Goal: Task Accomplishment & Management: Manage account settings

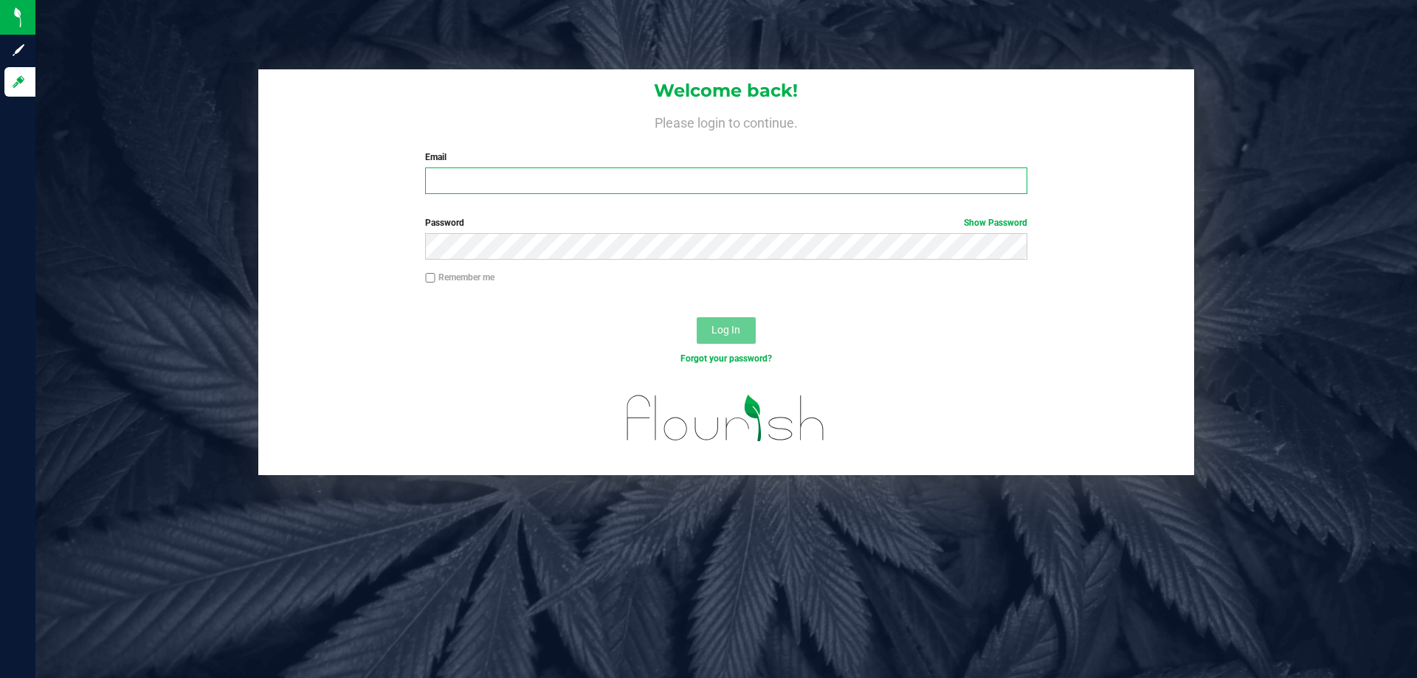
click at [566, 179] on input "Email" at bounding box center [725, 181] width 601 height 27
type input "[EMAIL_ADDRESS][DOMAIN_NAME]"
click at [697, 317] on button "Log In" at bounding box center [726, 330] width 59 height 27
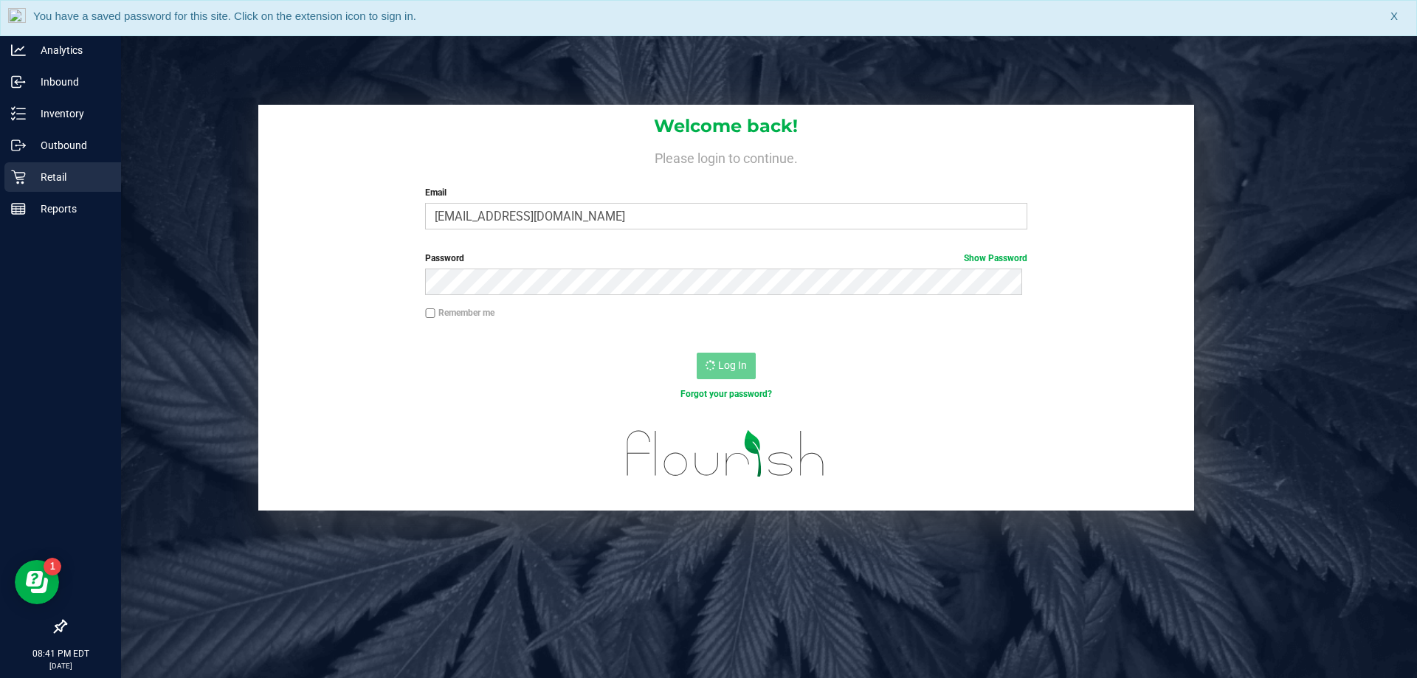
click at [28, 181] on p "Retail" at bounding box center [70, 177] width 89 height 18
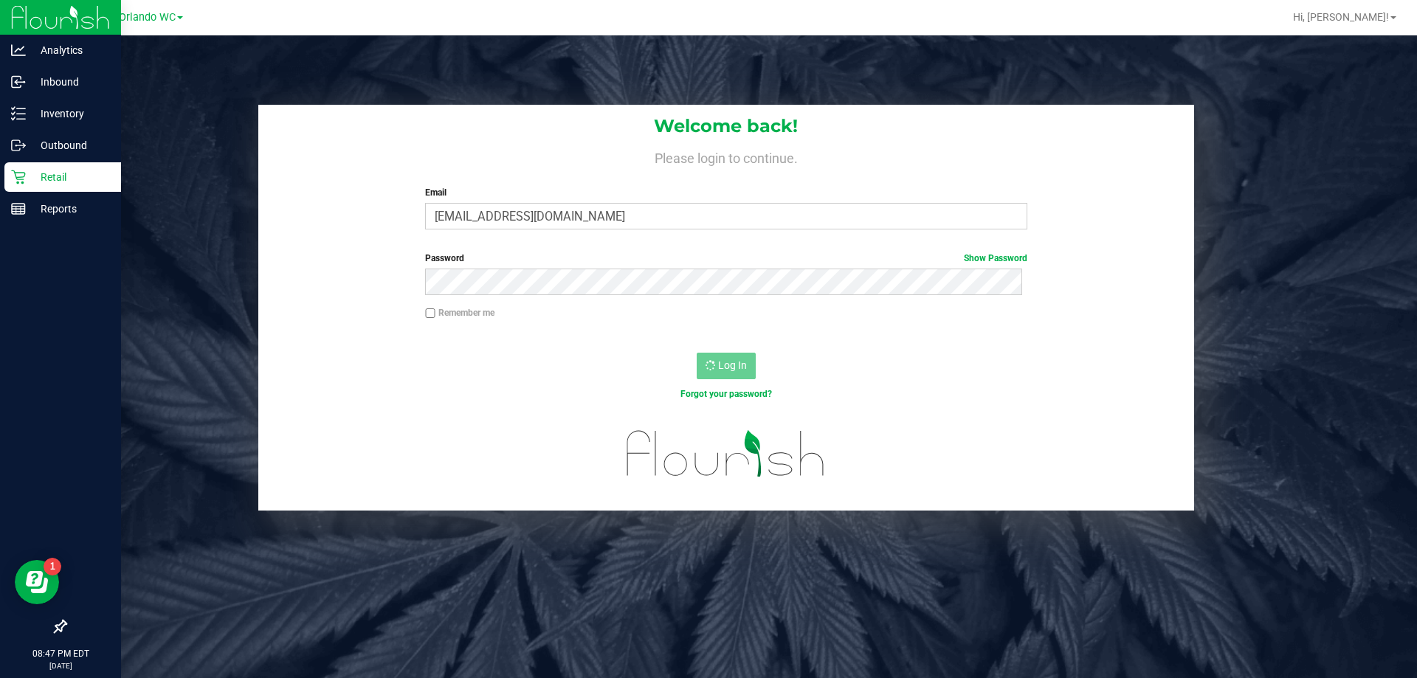
click at [23, 184] on div "Retail" at bounding box center [62, 177] width 117 height 30
click at [28, 115] on p "Inventory" at bounding box center [70, 114] width 89 height 18
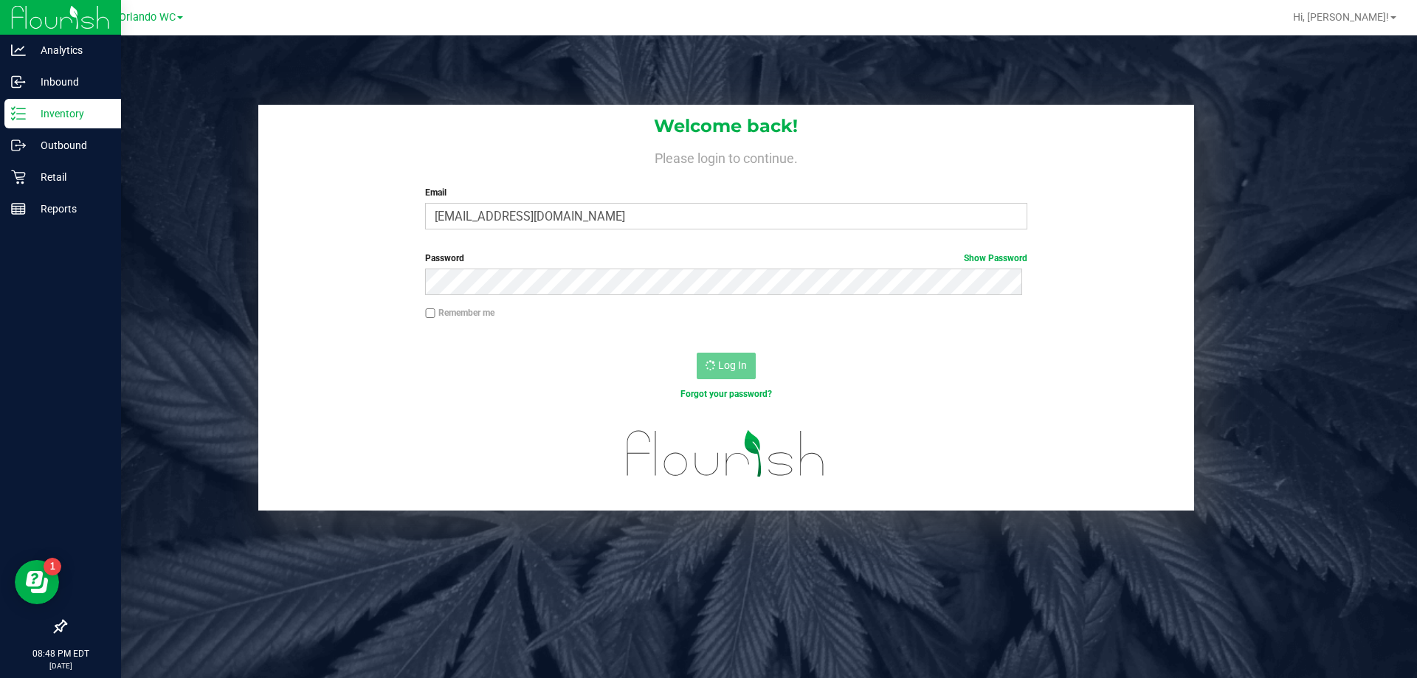
click at [34, 114] on p "Inventory" at bounding box center [70, 114] width 89 height 18
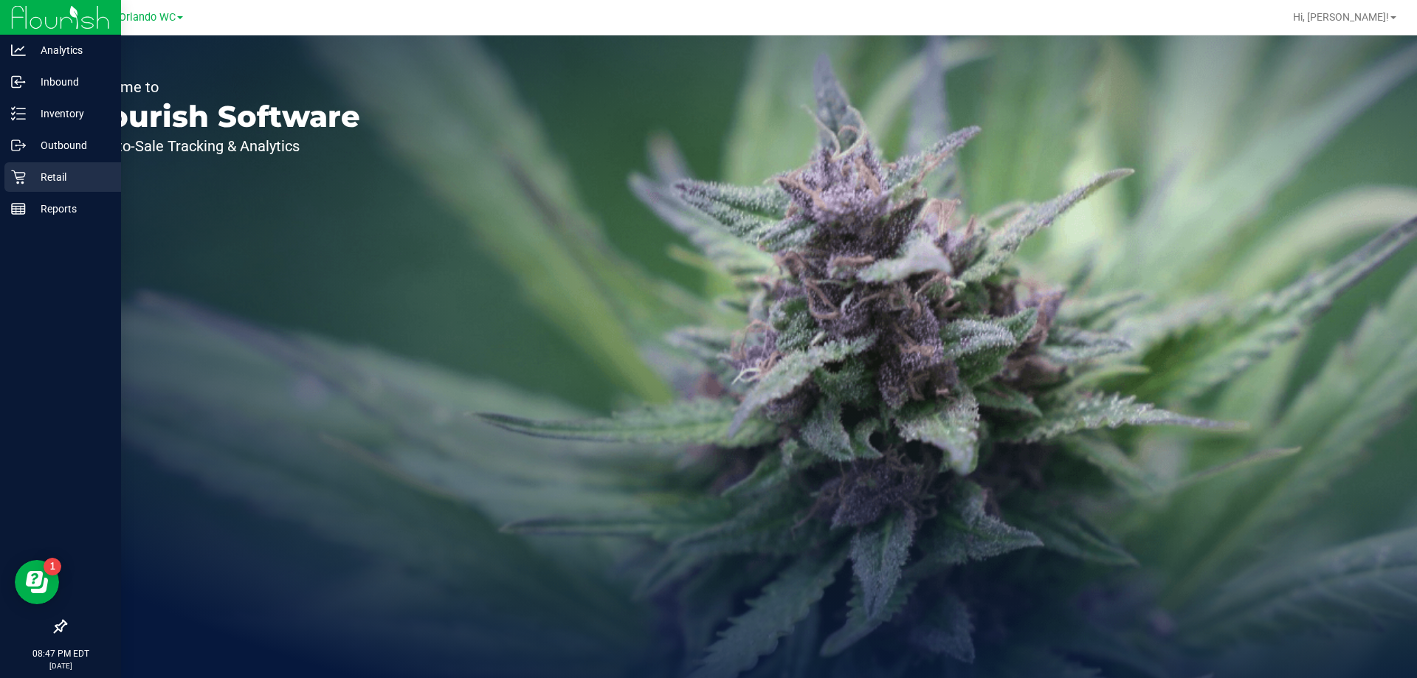
click at [29, 181] on p "Retail" at bounding box center [70, 177] width 89 height 18
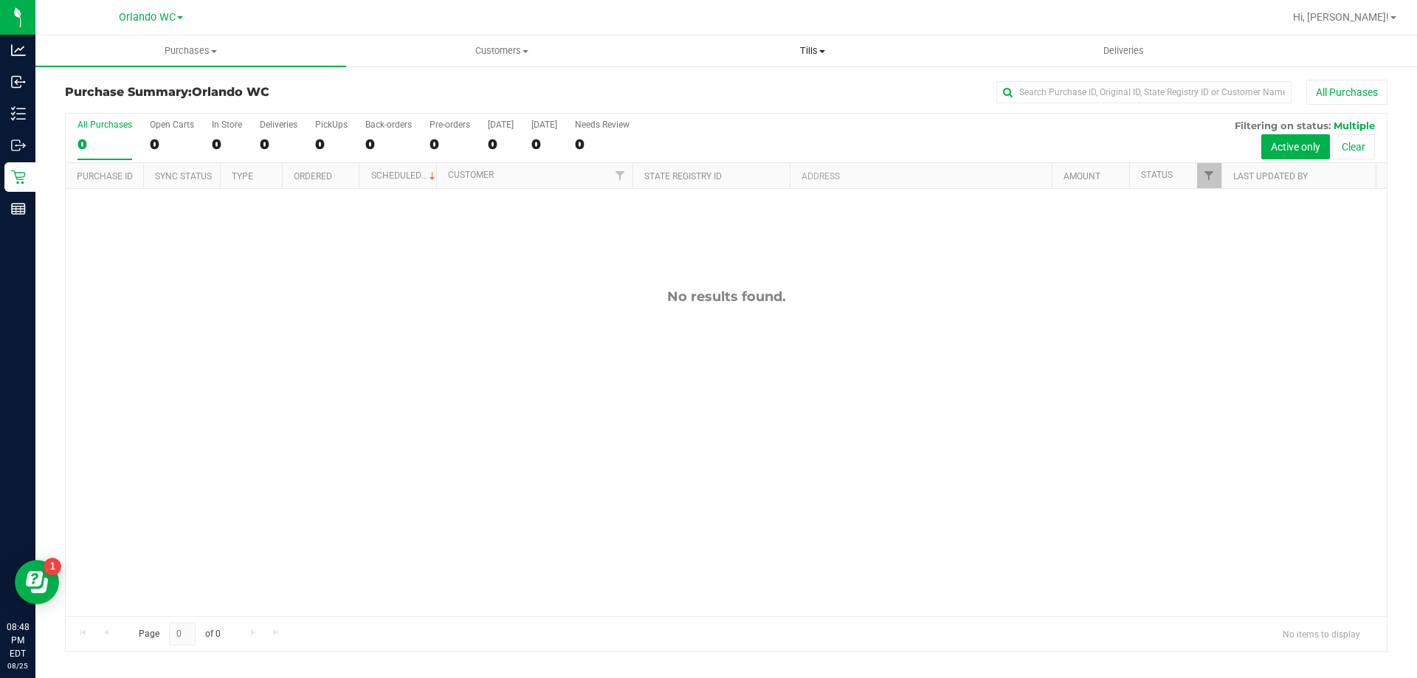
click at [793, 50] on span "Tills" at bounding box center [812, 50] width 309 height 13
click at [751, 86] on span "Manage tills" at bounding box center [707, 89] width 100 height 13
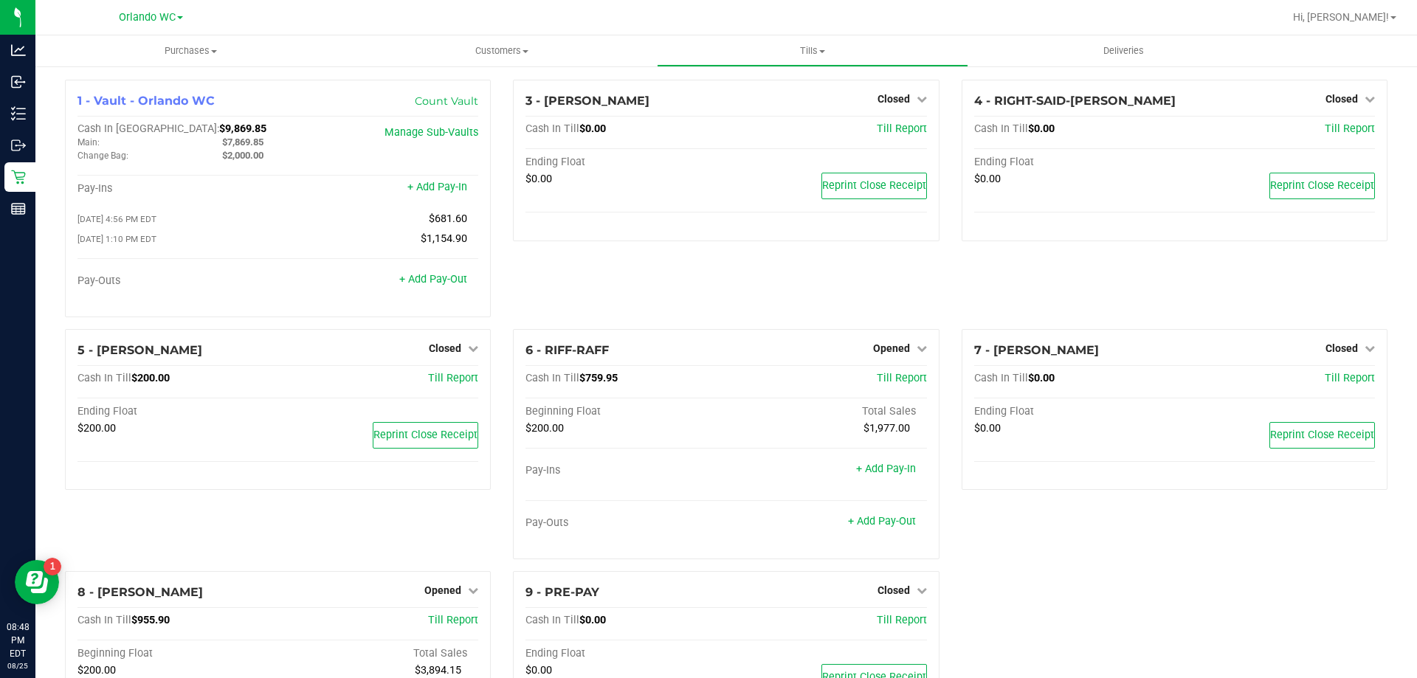
click at [838, 277] on div "3 - JASON-DERULO Closed Open Till Cash In Till $0.00 Till Report Ending Float $…" at bounding box center [726, 204] width 448 height 249
click at [510, 319] on div "3 - JASON-DERULO Closed Open Till Cash In Till $0.00 Till Report Ending Float $…" at bounding box center [726, 204] width 448 height 249
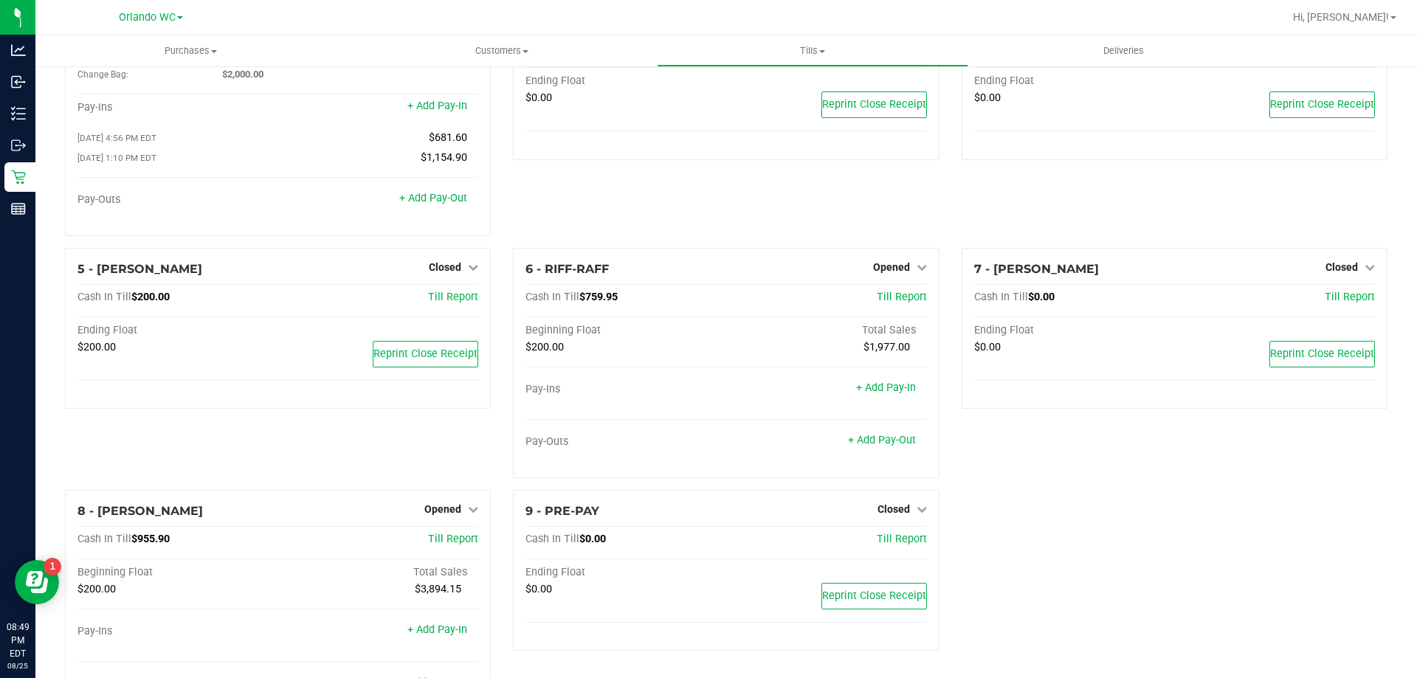
scroll to position [173, 0]
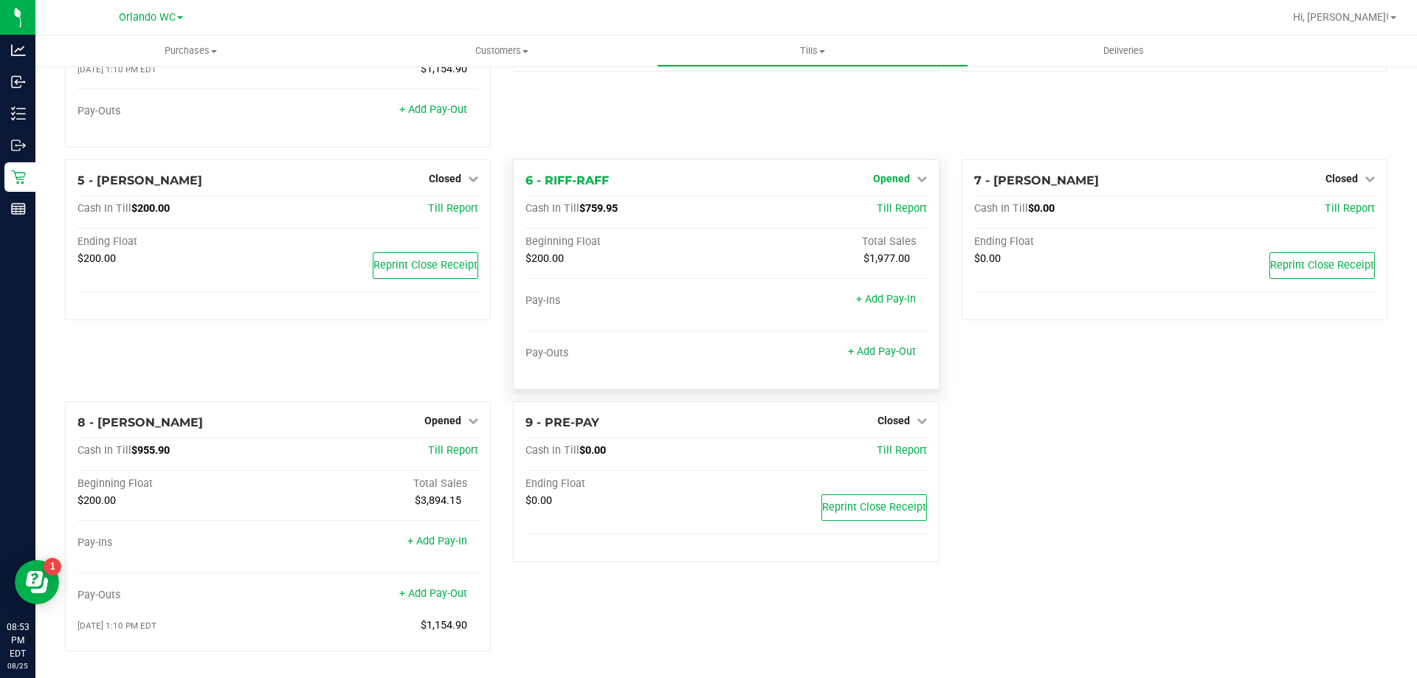
click at [900, 173] on span "Opened" at bounding box center [891, 179] width 37 height 12
click at [907, 202] on div "Close Till" at bounding box center [892, 209] width 109 height 18
click at [874, 213] on link "Close Till" at bounding box center [893, 209] width 40 height 12
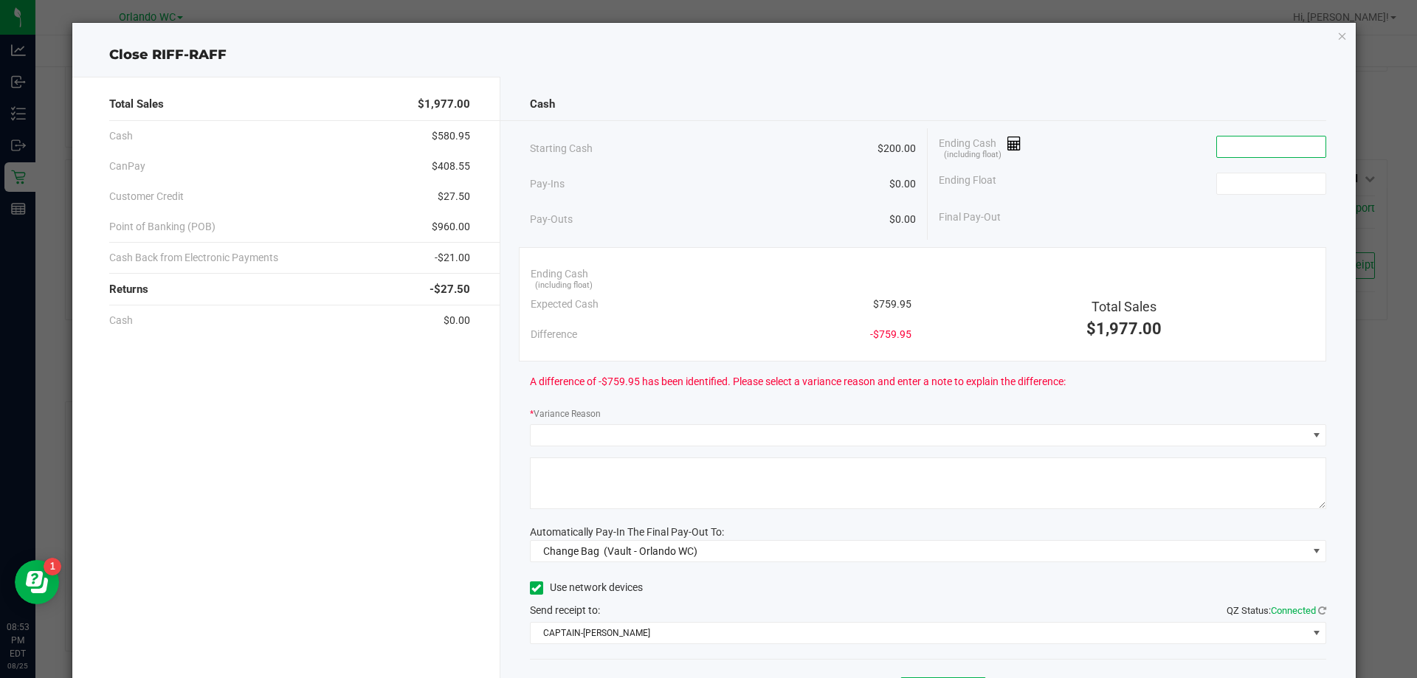
click at [1238, 142] on input at bounding box center [1271, 147] width 108 height 21
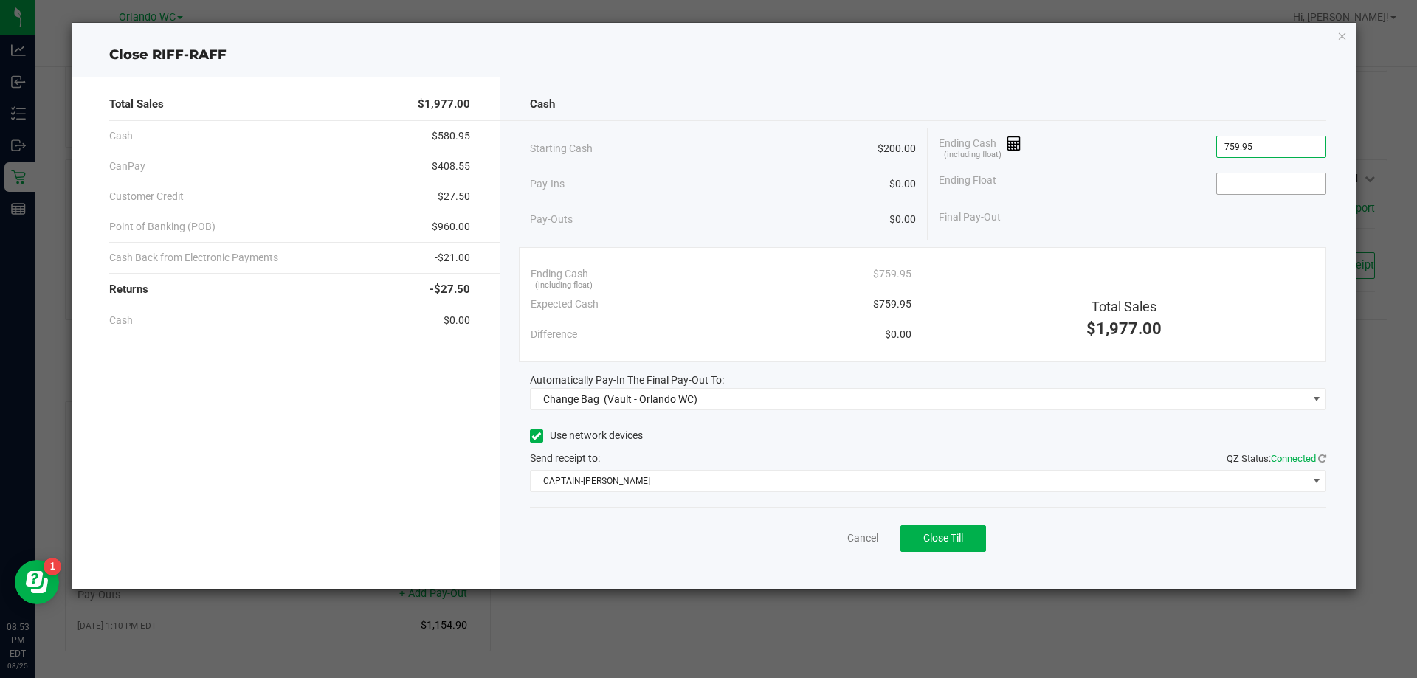
type input "$759.95"
click at [1254, 190] on input at bounding box center [1271, 183] width 108 height 21
type input "$200.00"
click at [1112, 187] on div "Ending Float $200.00" at bounding box center [1132, 183] width 387 height 37
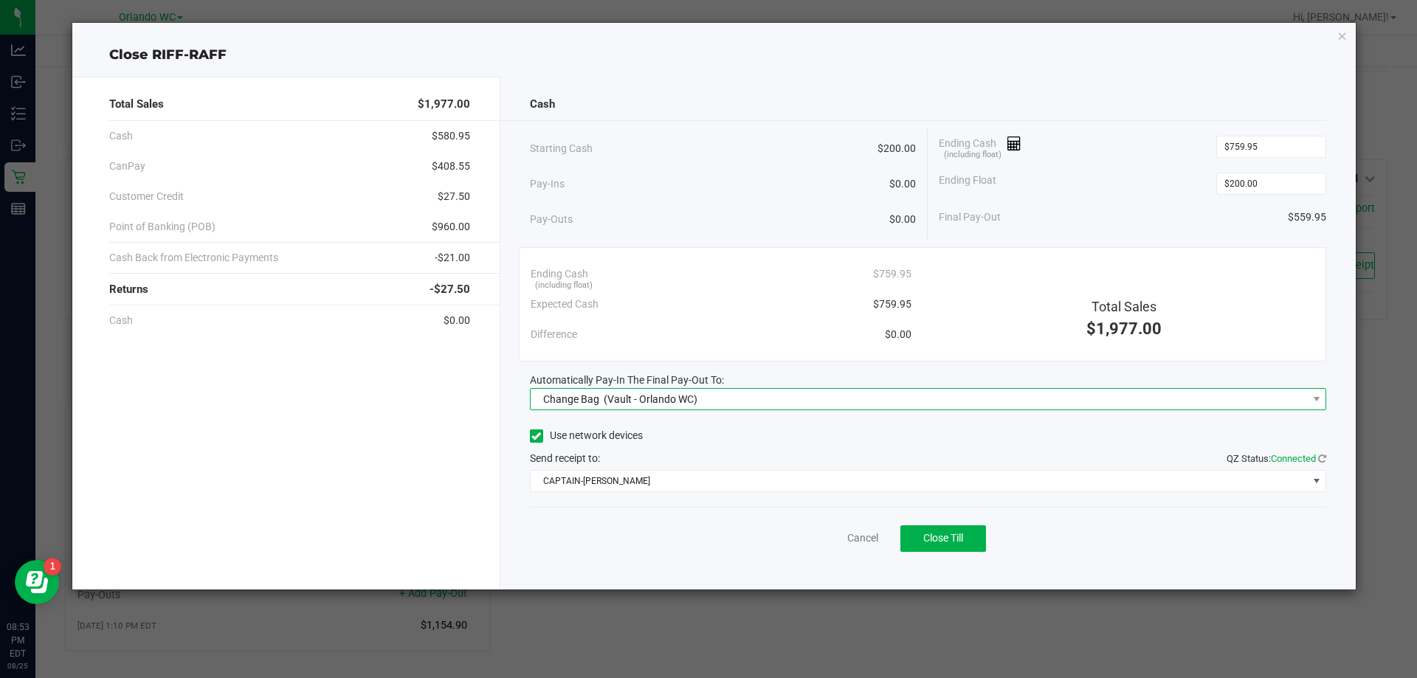
click at [853, 401] on span "Change Bag (Vault - Orlando WC)" at bounding box center [919, 399] width 777 height 21
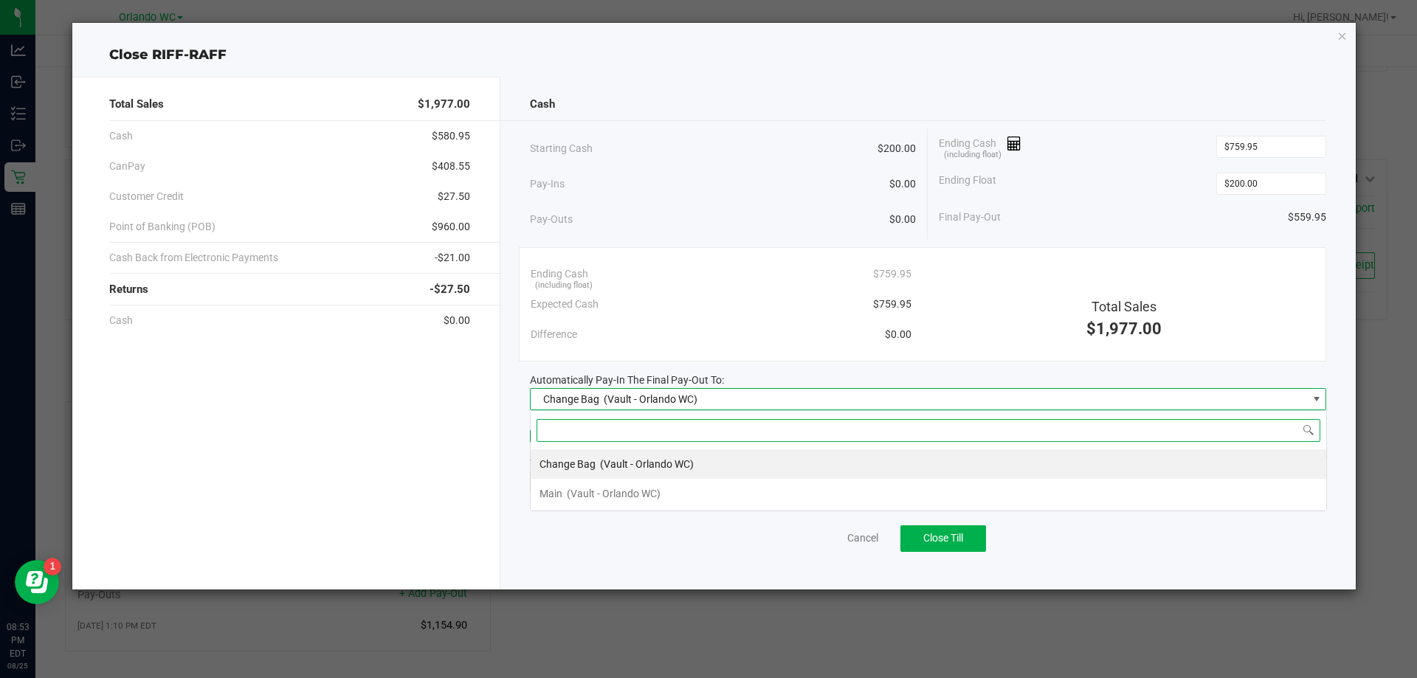
scroll to position [22, 796]
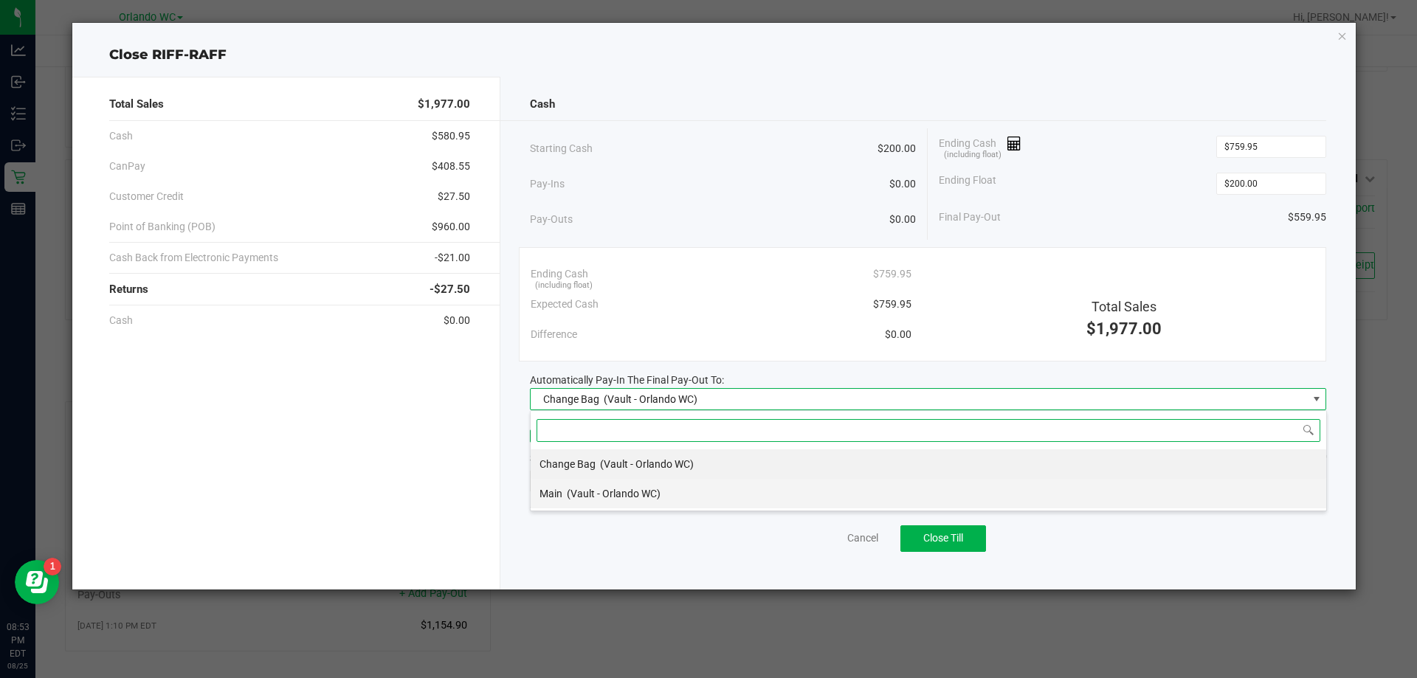
click at [617, 500] on div "Main (Vault - Orlando WC)" at bounding box center [599, 493] width 121 height 27
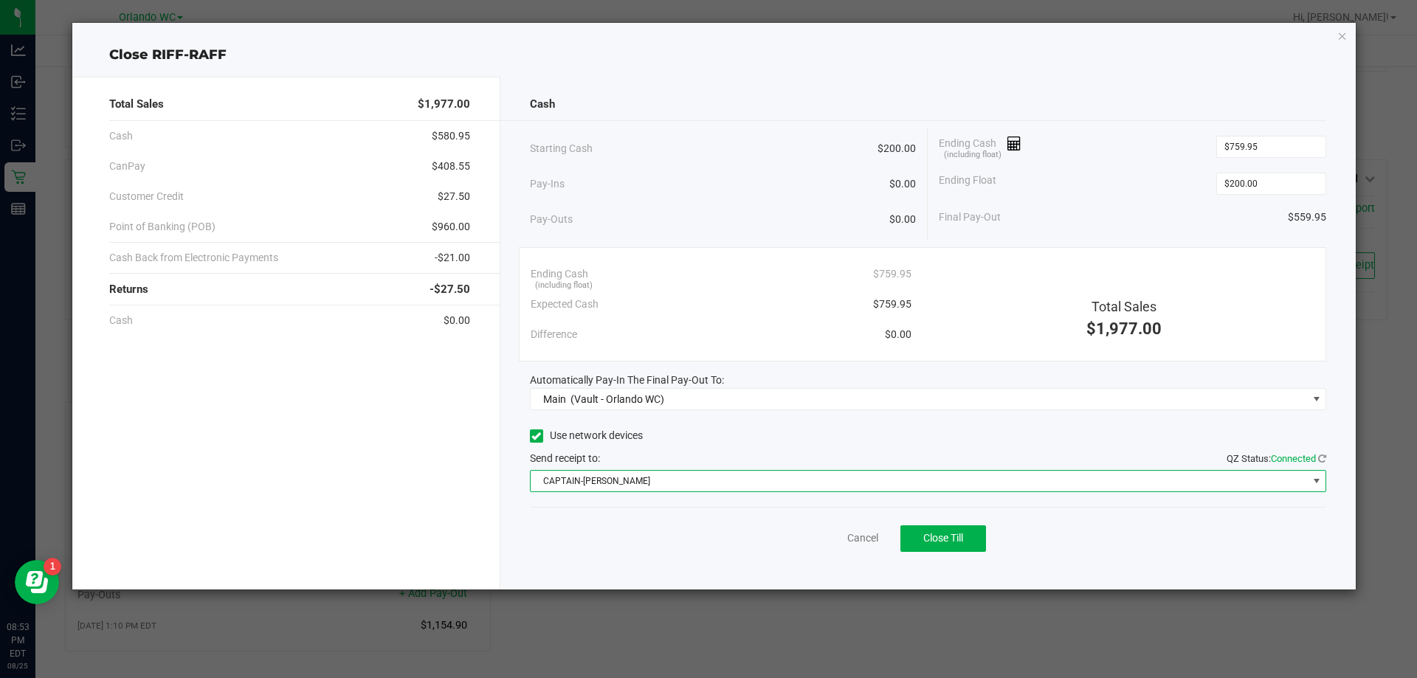
click at [689, 482] on span "CAPTAIN-KANGA" at bounding box center [919, 481] width 777 height 21
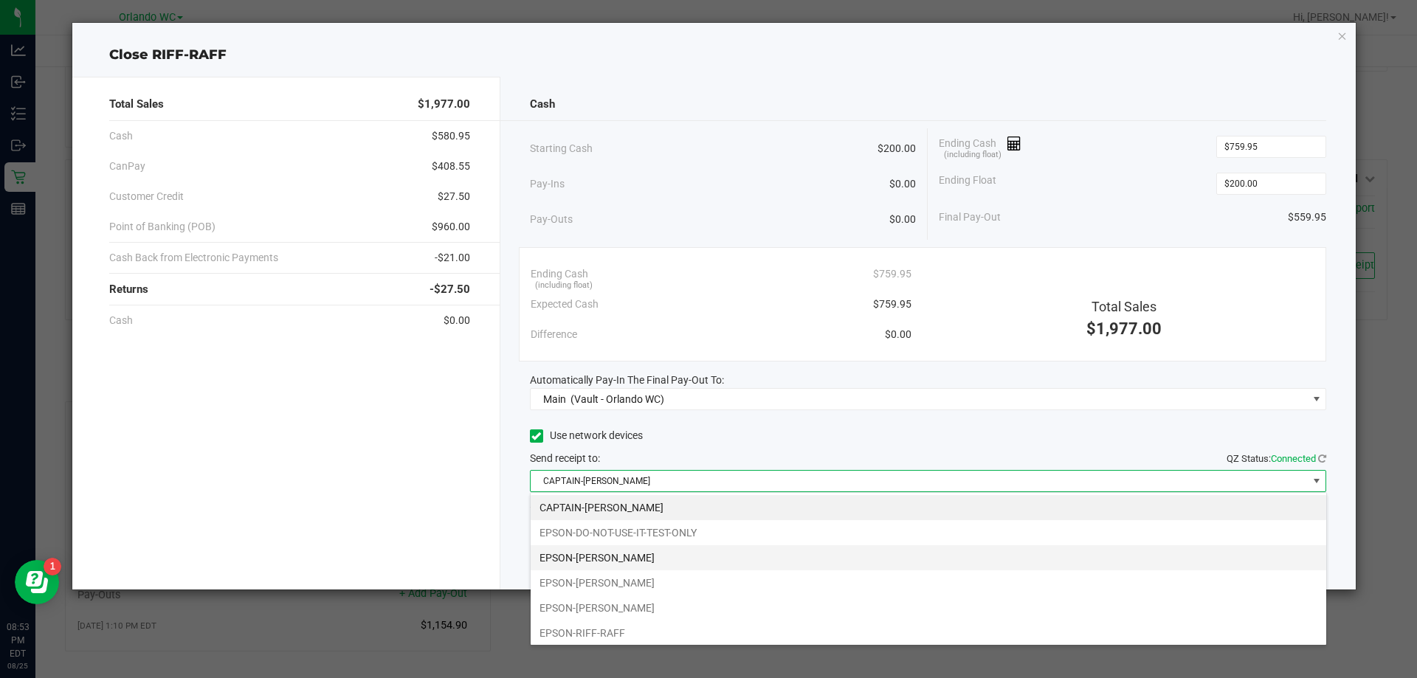
click at [641, 560] on li "EPSON-JASON-DERULO" at bounding box center [929, 557] width 796 height 25
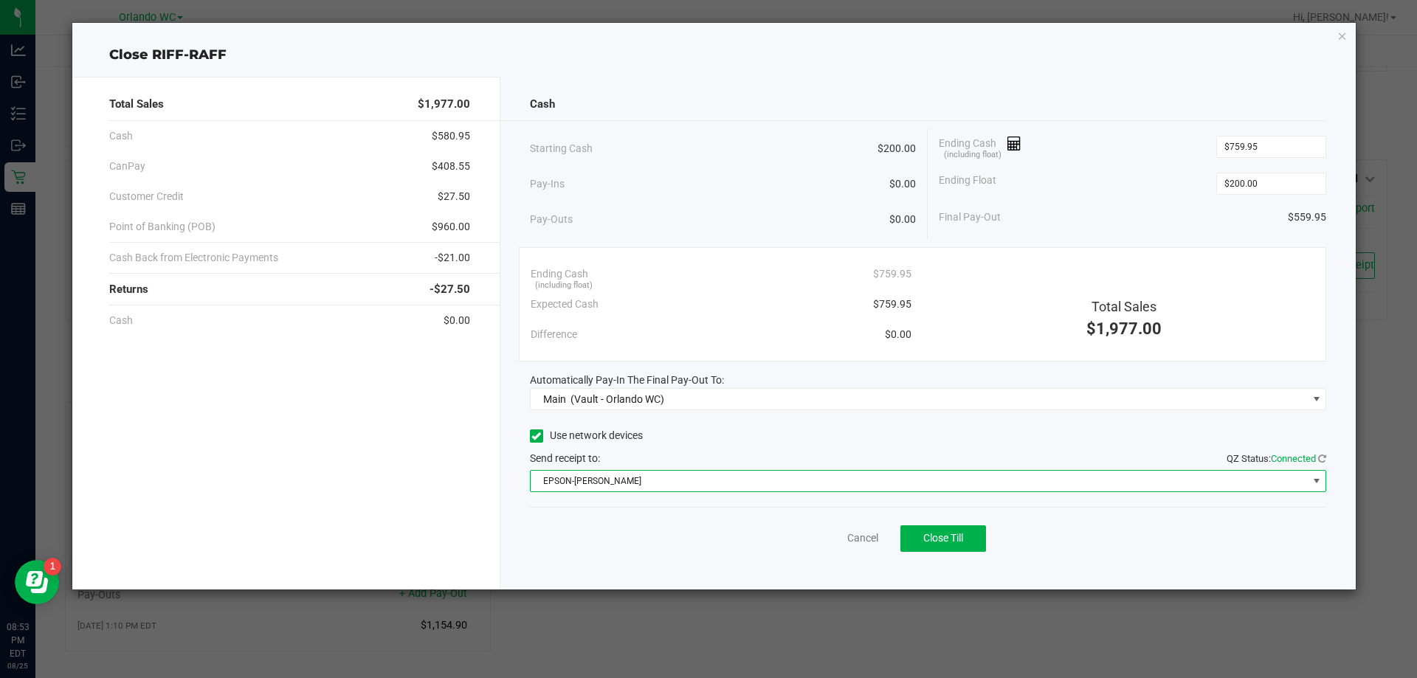
click at [651, 570] on div "Cash Starting Cash $200.00 Pay-Ins $0.00 Pay-Outs $0.00 Ending Cash (including …" at bounding box center [928, 333] width 856 height 513
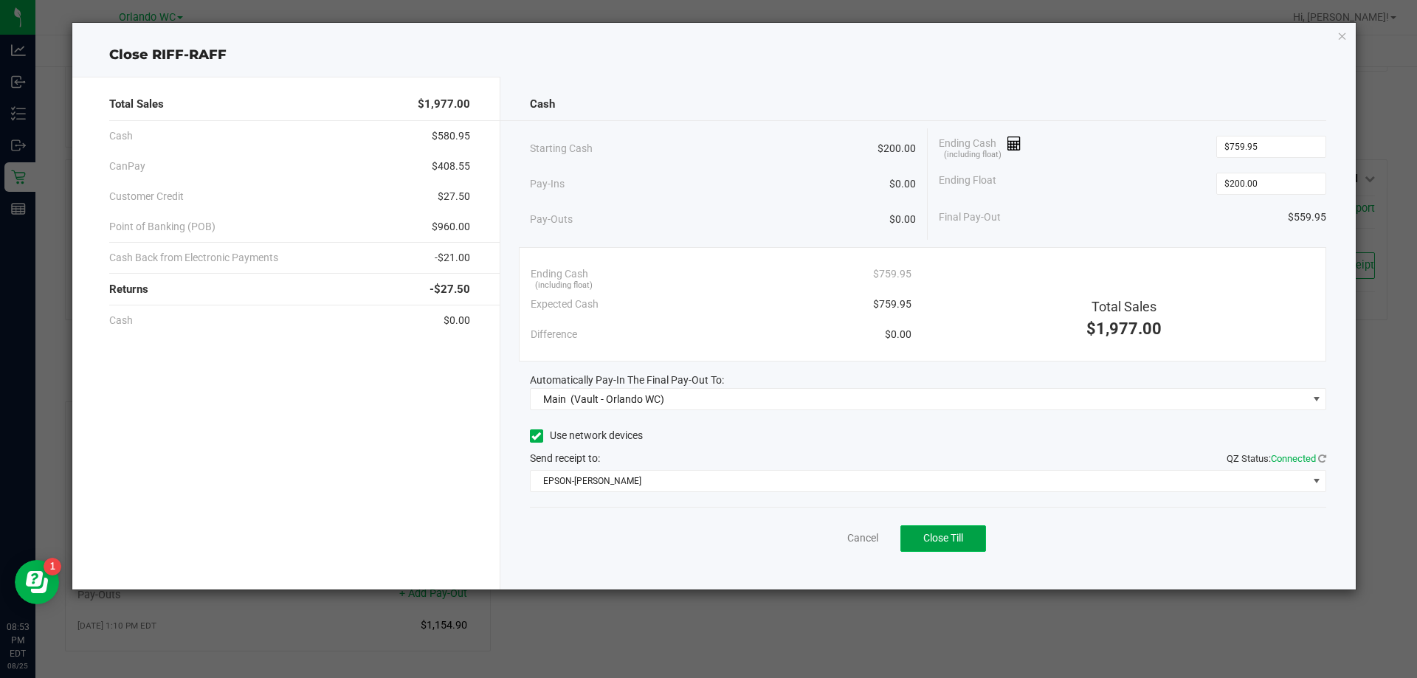
click at [961, 544] on span "Close Till" at bounding box center [943, 538] width 40 height 12
click at [819, 538] on link "Dismiss" at bounding box center [830, 538] width 35 height 15
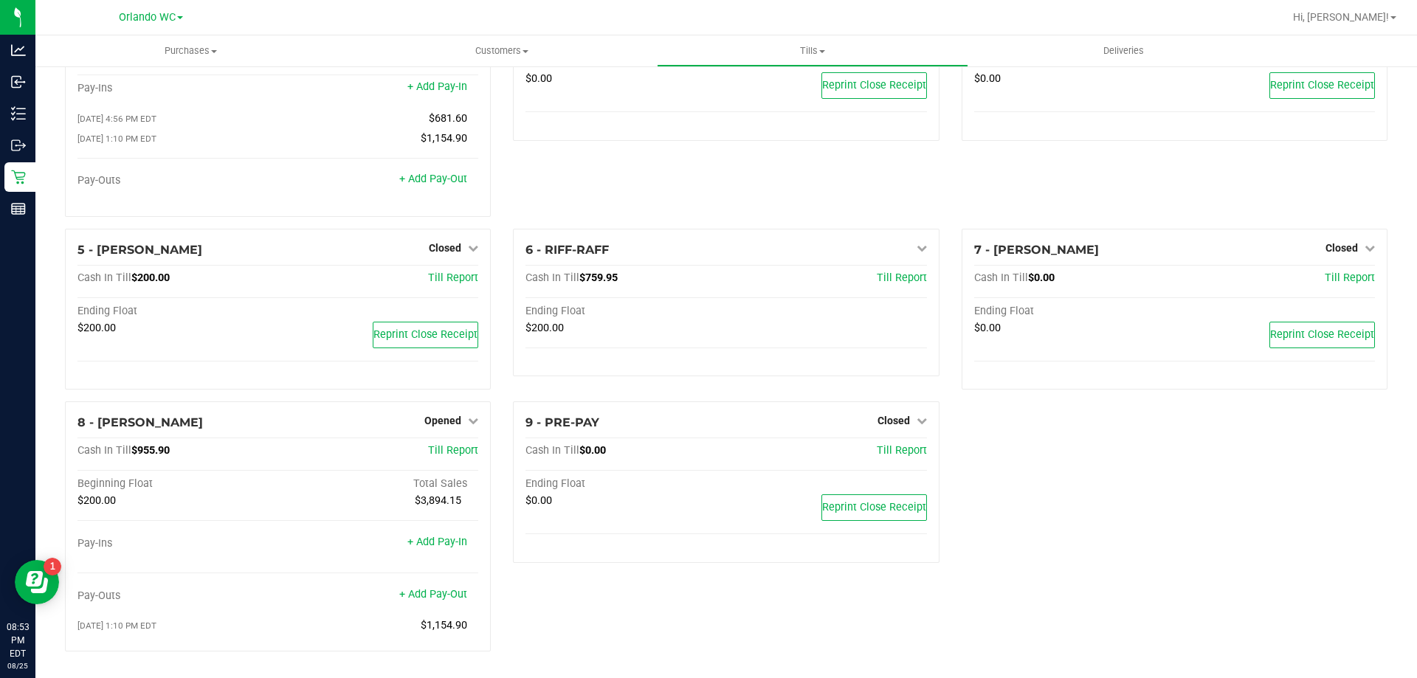
scroll to position [104, 0]
click at [991, 467] on div "1 - Vault - Orlando WC Count Vault Cash In Vault: $10,429.80 Main: $8,429.80 Ch…" at bounding box center [726, 321] width 1345 height 684
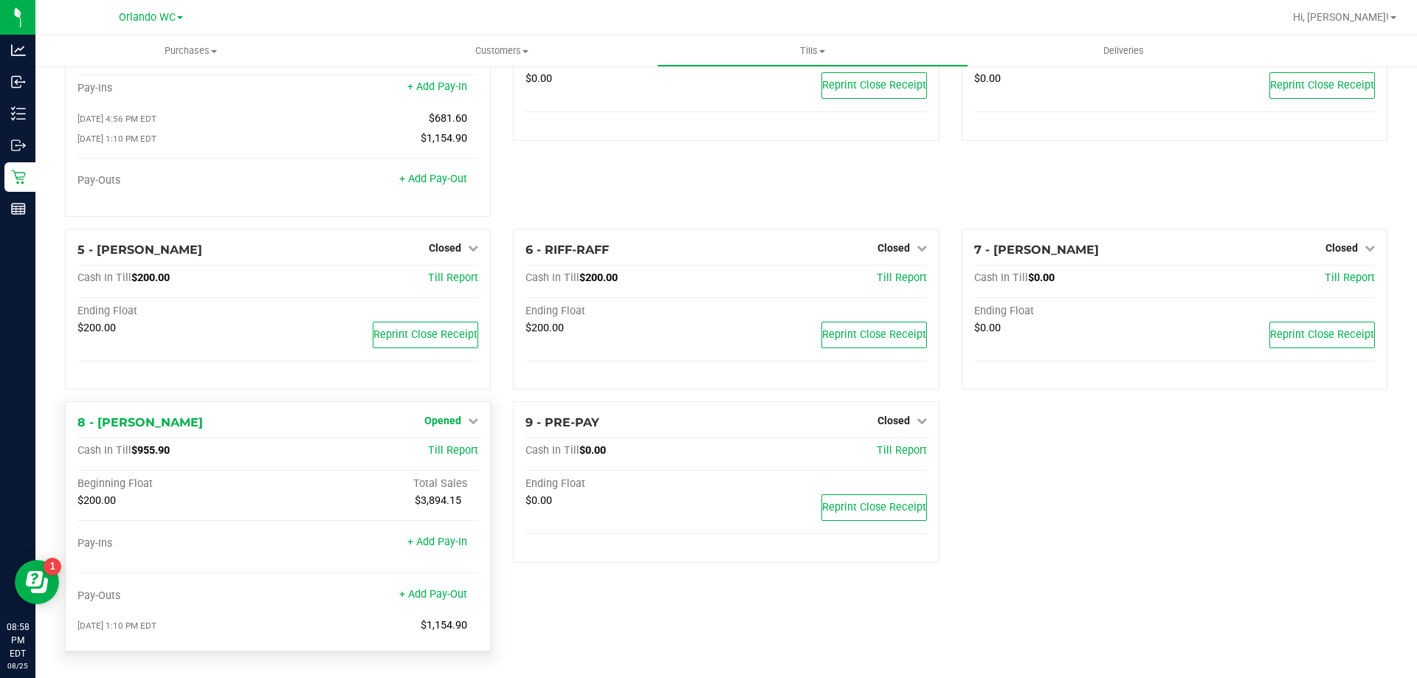
click at [447, 424] on span "Opened" at bounding box center [442, 421] width 37 height 12
click at [445, 455] on link "Close Till" at bounding box center [445, 452] width 40 height 12
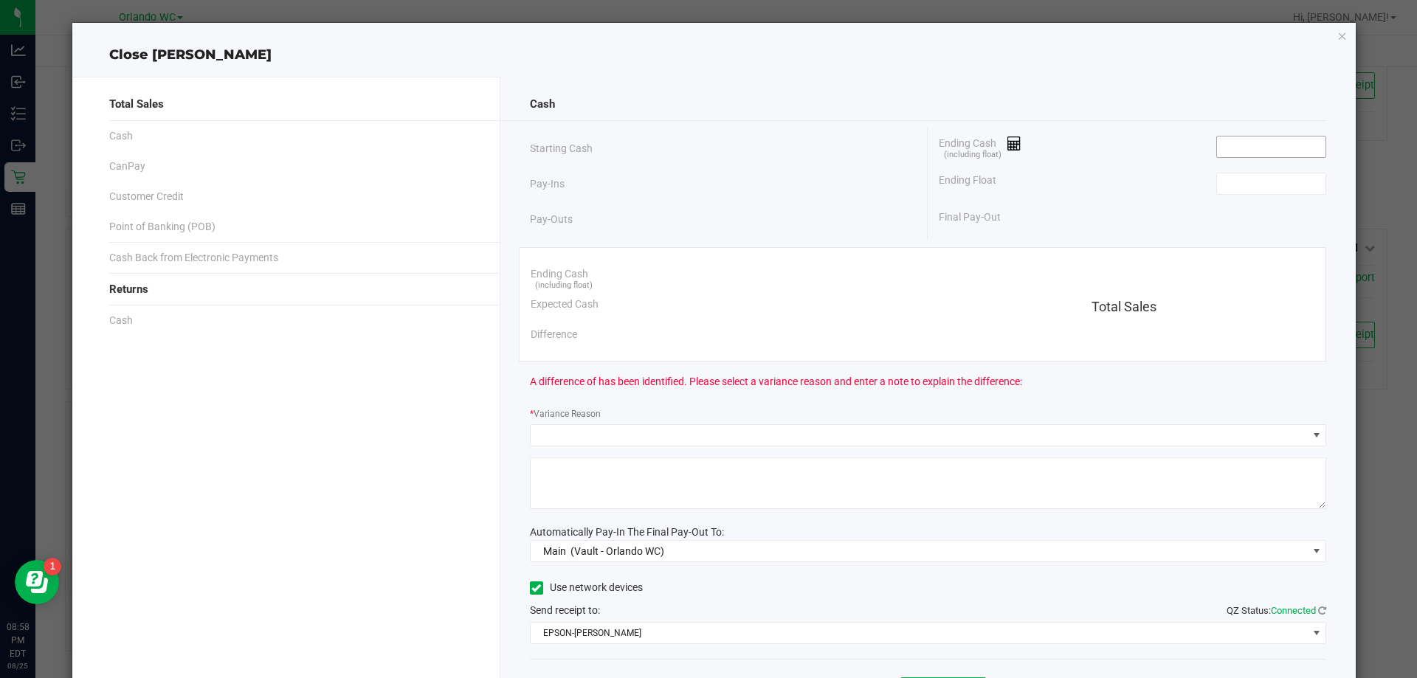
click at [1277, 146] on input at bounding box center [1271, 147] width 108 height 21
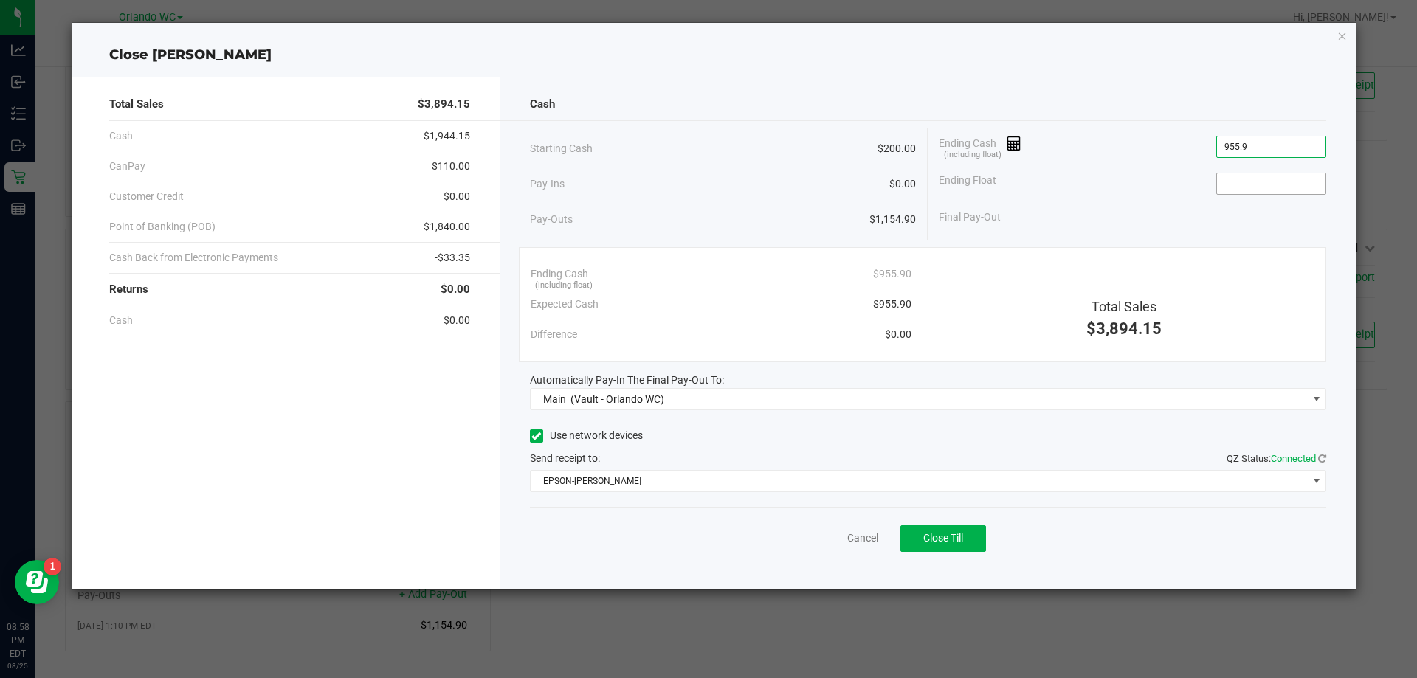
type input "$955.90"
click at [1301, 189] on input at bounding box center [1271, 183] width 108 height 21
type input "$200.00"
click at [742, 148] on div "Starting Cash $200.00" at bounding box center [723, 148] width 387 height 41
click at [951, 535] on span "Close Till" at bounding box center [943, 538] width 40 height 12
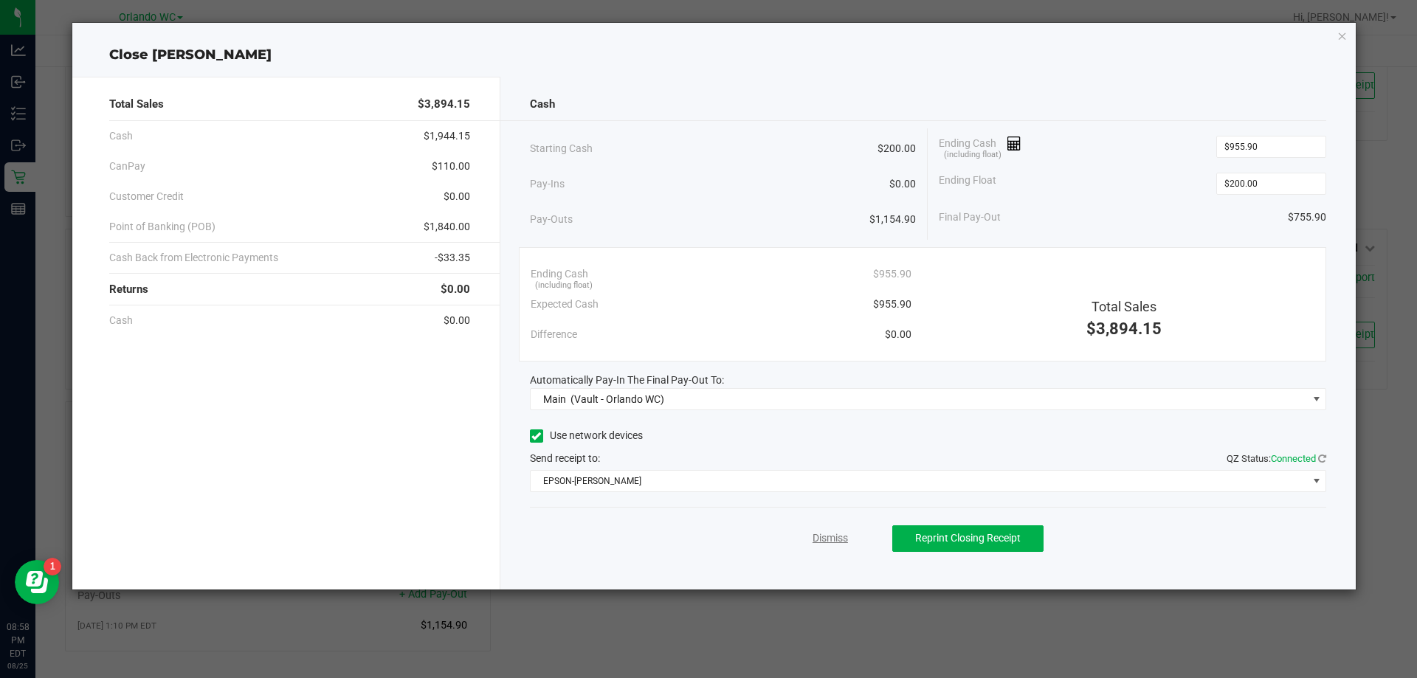
click at [835, 537] on link "Dismiss" at bounding box center [830, 538] width 35 height 15
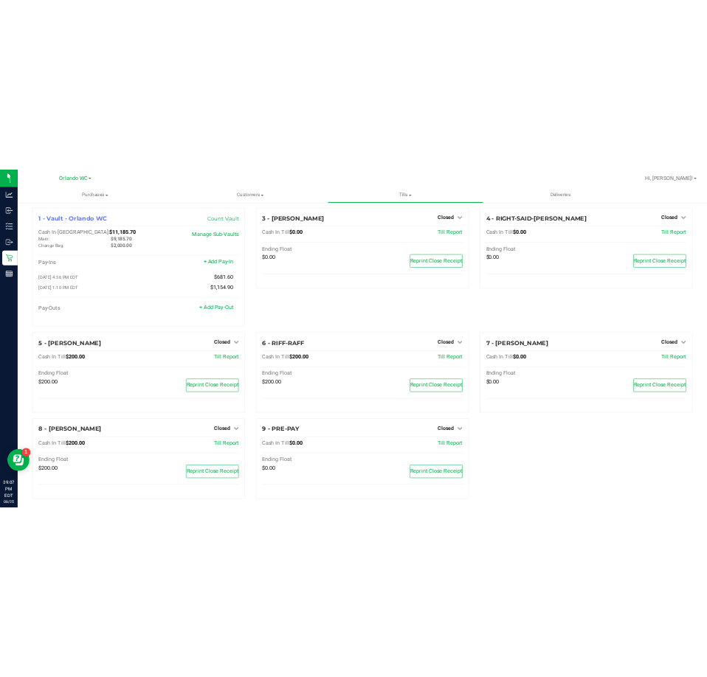
scroll to position [0, 0]
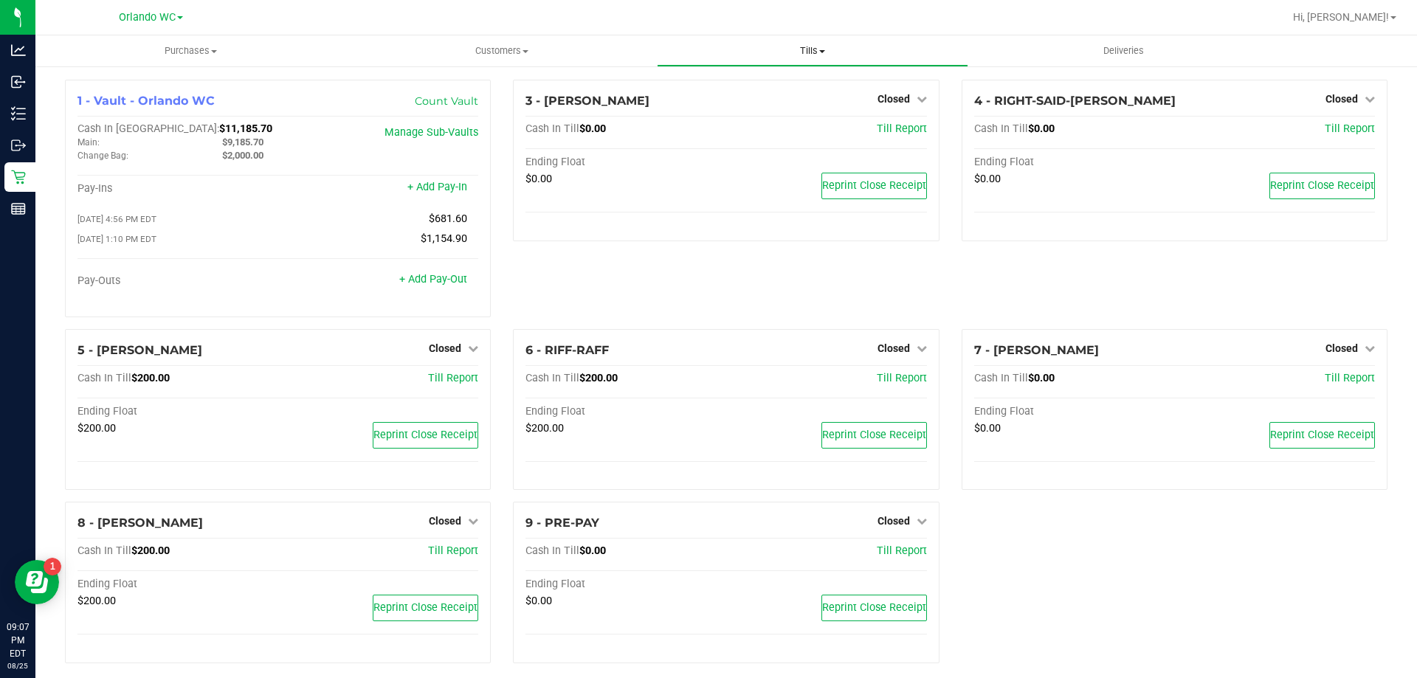
click at [814, 49] on span "Tills" at bounding box center [812, 50] width 309 height 13
click at [703, 89] on span "Manage tills" at bounding box center [707, 89] width 100 height 13
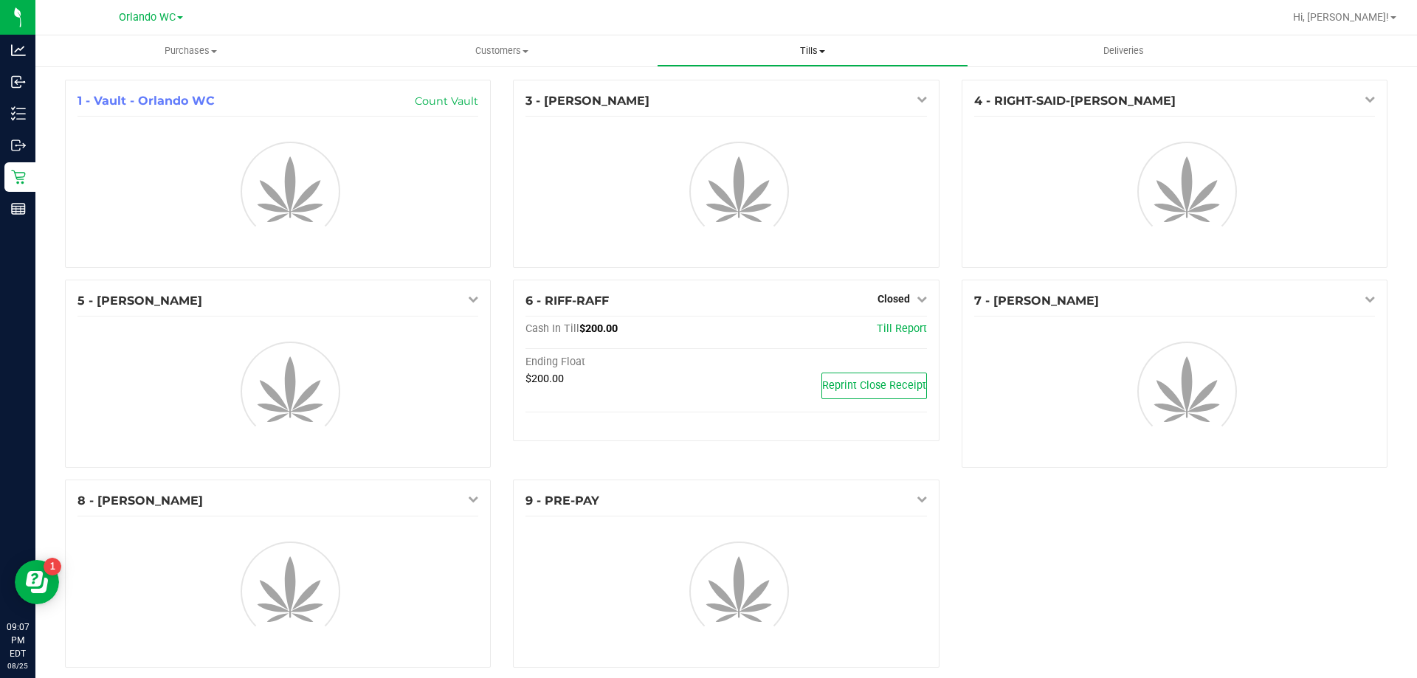
click at [808, 46] on span "Tills" at bounding box center [812, 50] width 309 height 13
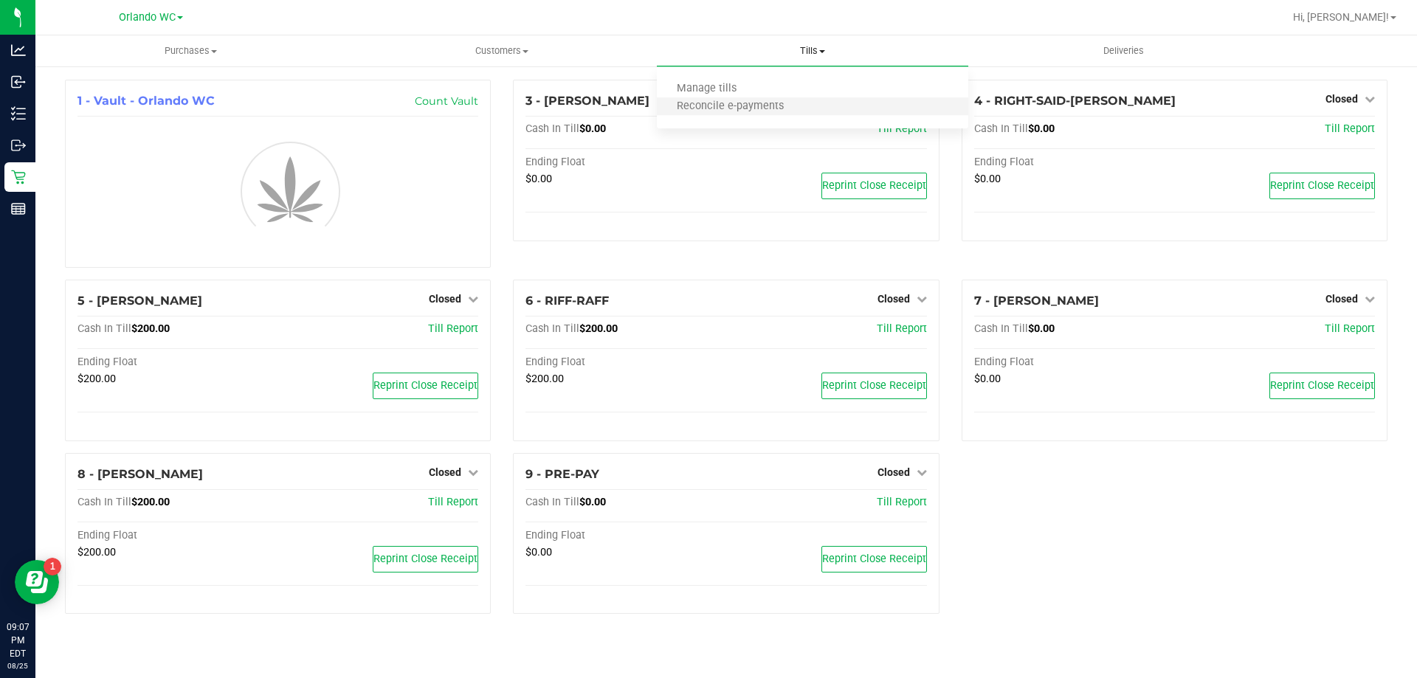
click at [706, 114] on li "Reconcile e-payments" at bounding box center [812, 107] width 311 height 18
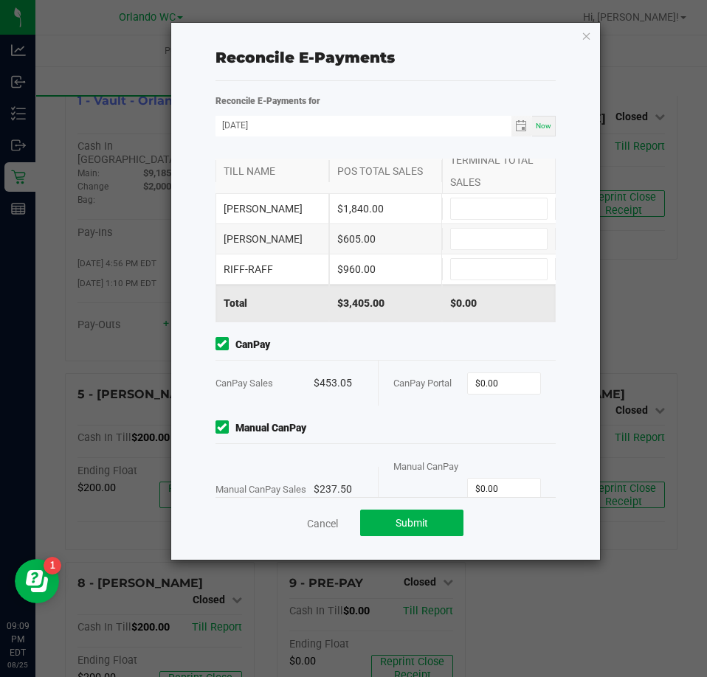
scroll to position [83, 0]
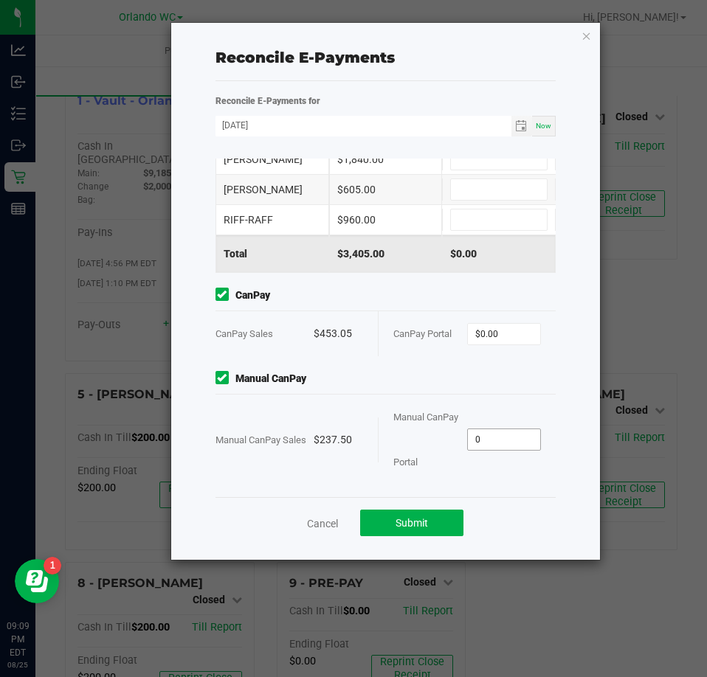
click at [508, 431] on input "0" at bounding box center [504, 440] width 72 height 21
type input "$237.50"
click at [497, 346] on div "CanPay Portal $0.00" at bounding box center [467, 333] width 148 height 45
click at [500, 330] on input "0" at bounding box center [504, 334] width 72 height 21
type input "$453.05"
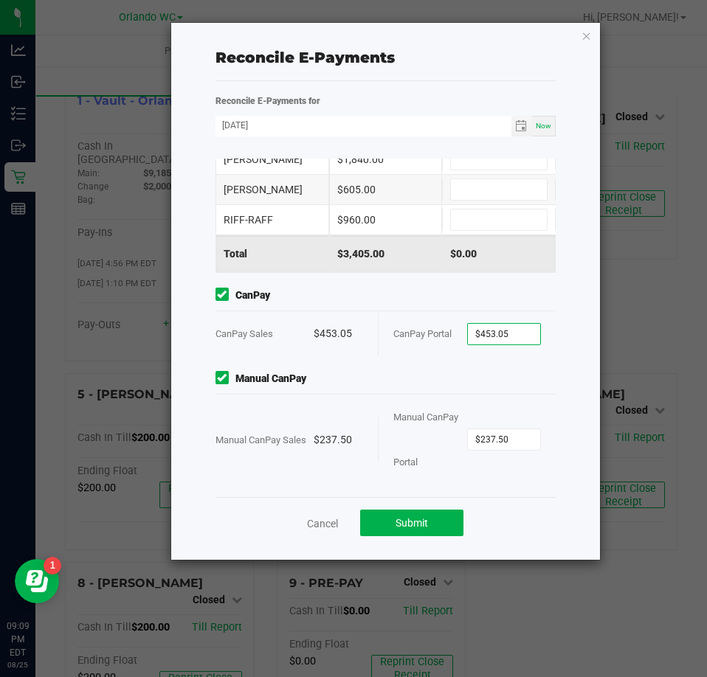
click at [487, 352] on div "CanPay Portal $453.05" at bounding box center [467, 333] width 148 height 45
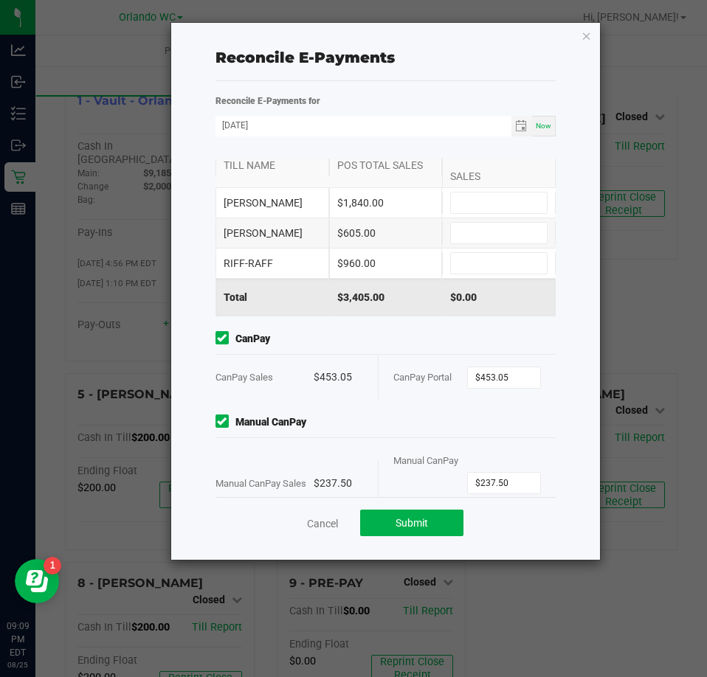
scroll to position [0, 0]
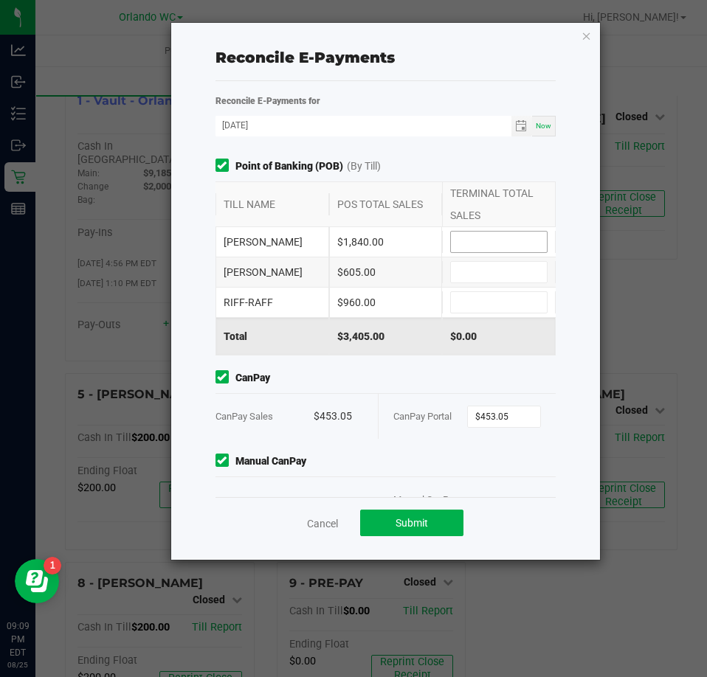
click at [458, 242] on input at bounding box center [499, 242] width 96 height 21
type input "$1,840.00"
click at [469, 276] on input at bounding box center [499, 272] width 96 height 21
type input "$605.00"
click at [492, 317] on div "RIFF-RAFF $960.00" at bounding box center [385, 303] width 341 height 30
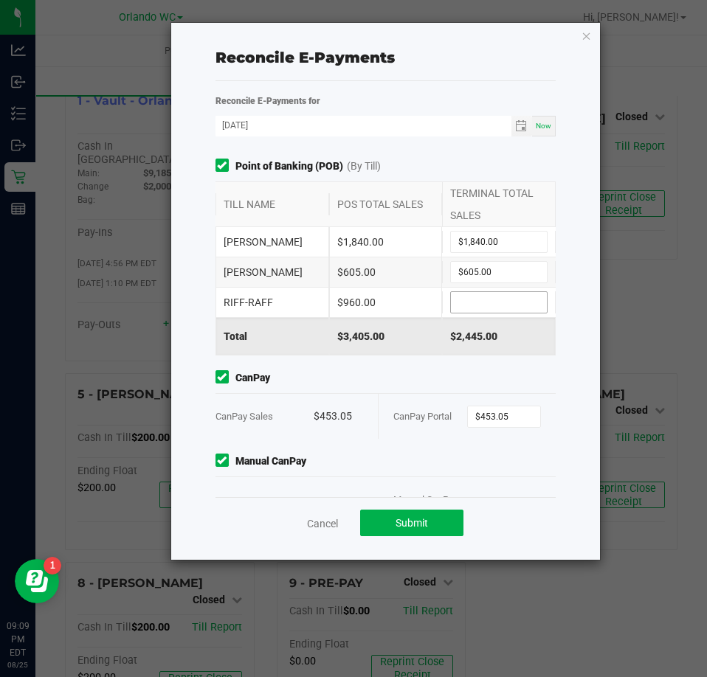
click at [457, 304] on input at bounding box center [499, 302] width 96 height 21
type input "$960.00"
click at [340, 372] on span "CanPay" at bounding box center [385, 377] width 341 height 15
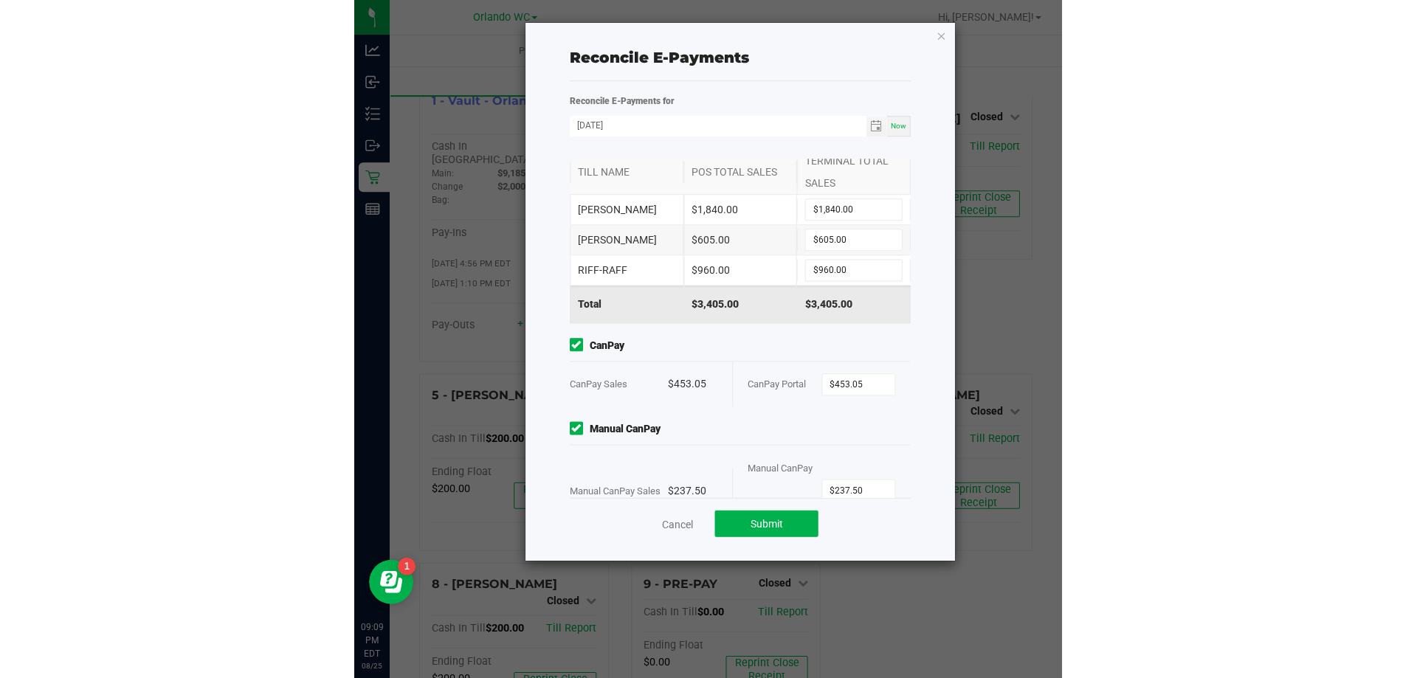
scroll to position [83, 0]
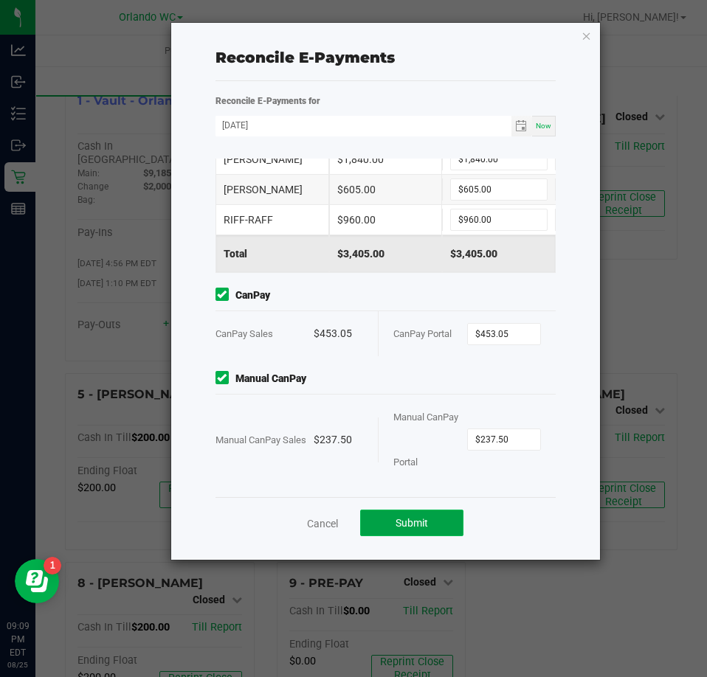
click at [436, 520] on button "Submit" at bounding box center [411, 523] width 103 height 27
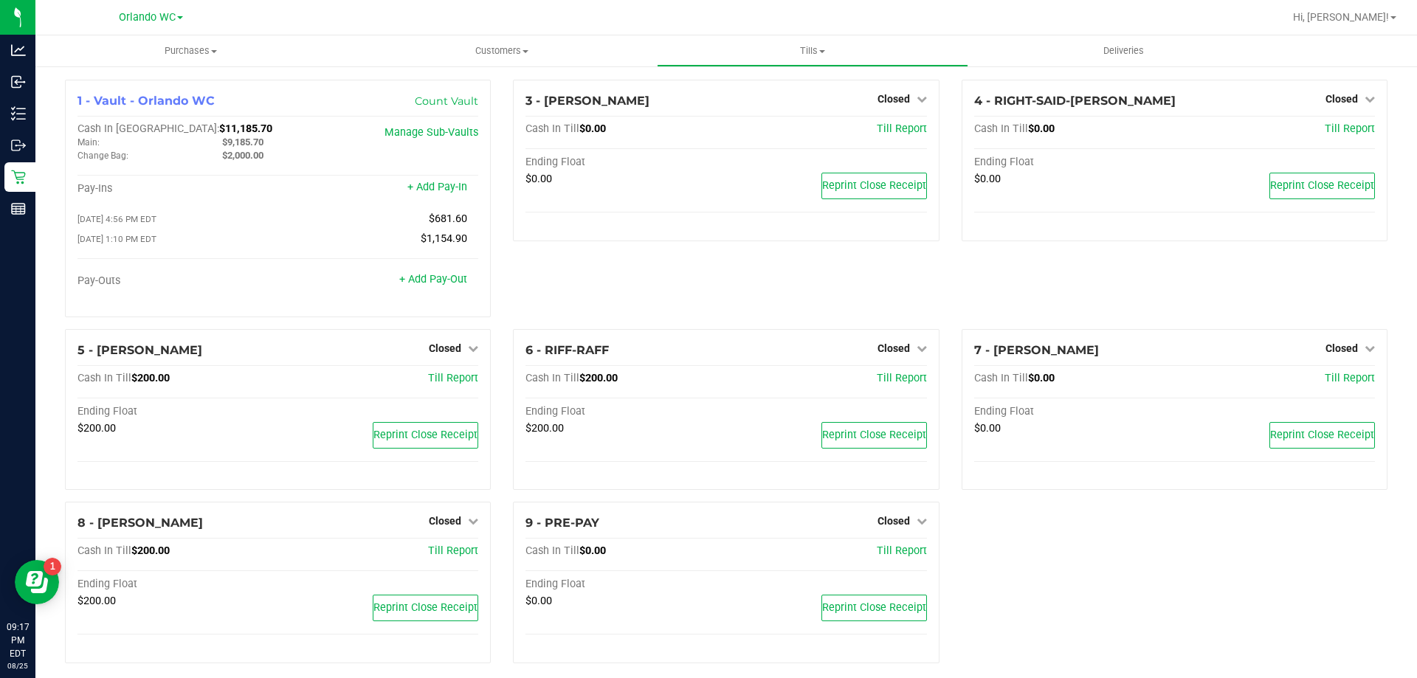
click at [703, 270] on div "3 - JASON-DERULO Closed Open Till Cash In Till $0.00 Till Report Ending Float $…" at bounding box center [726, 204] width 448 height 249
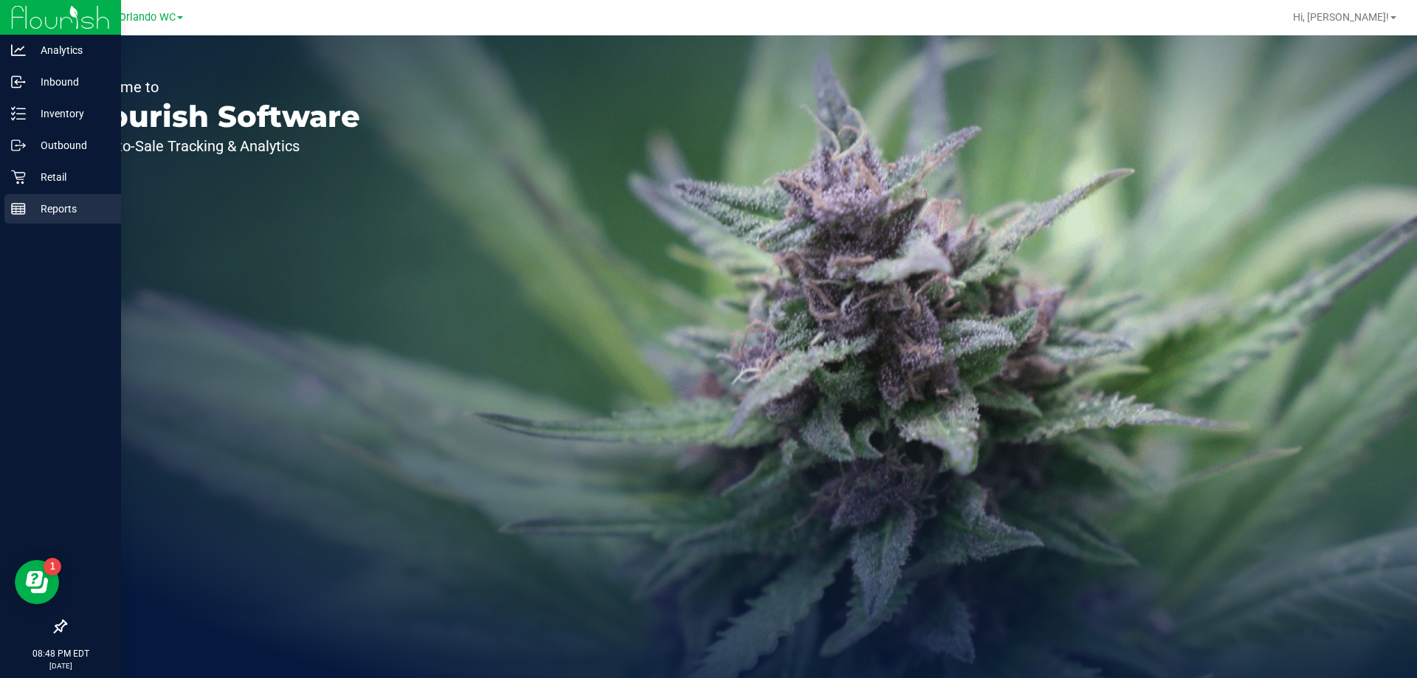
click at [41, 207] on p "Reports" at bounding box center [70, 209] width 89 height 18
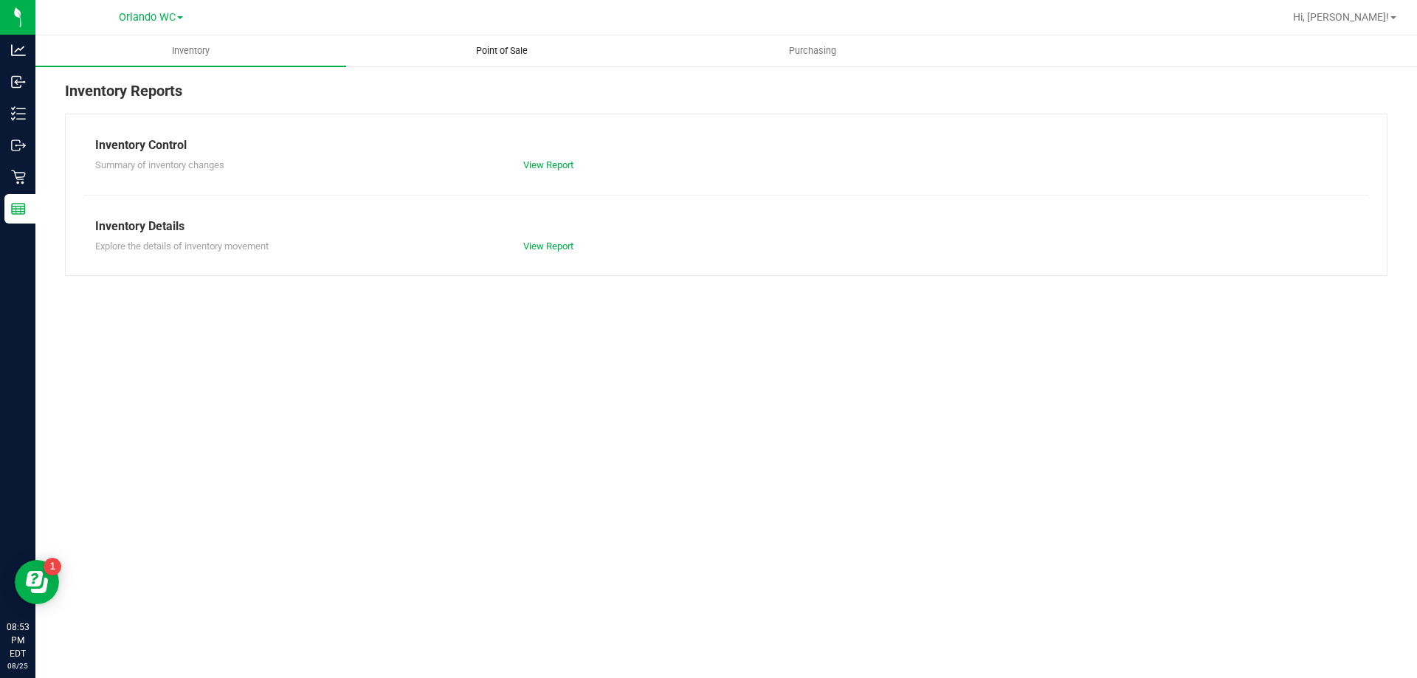
click at [458, 48] on span "Point of Sale" at bounding box center [502, 50] width 92 height 13
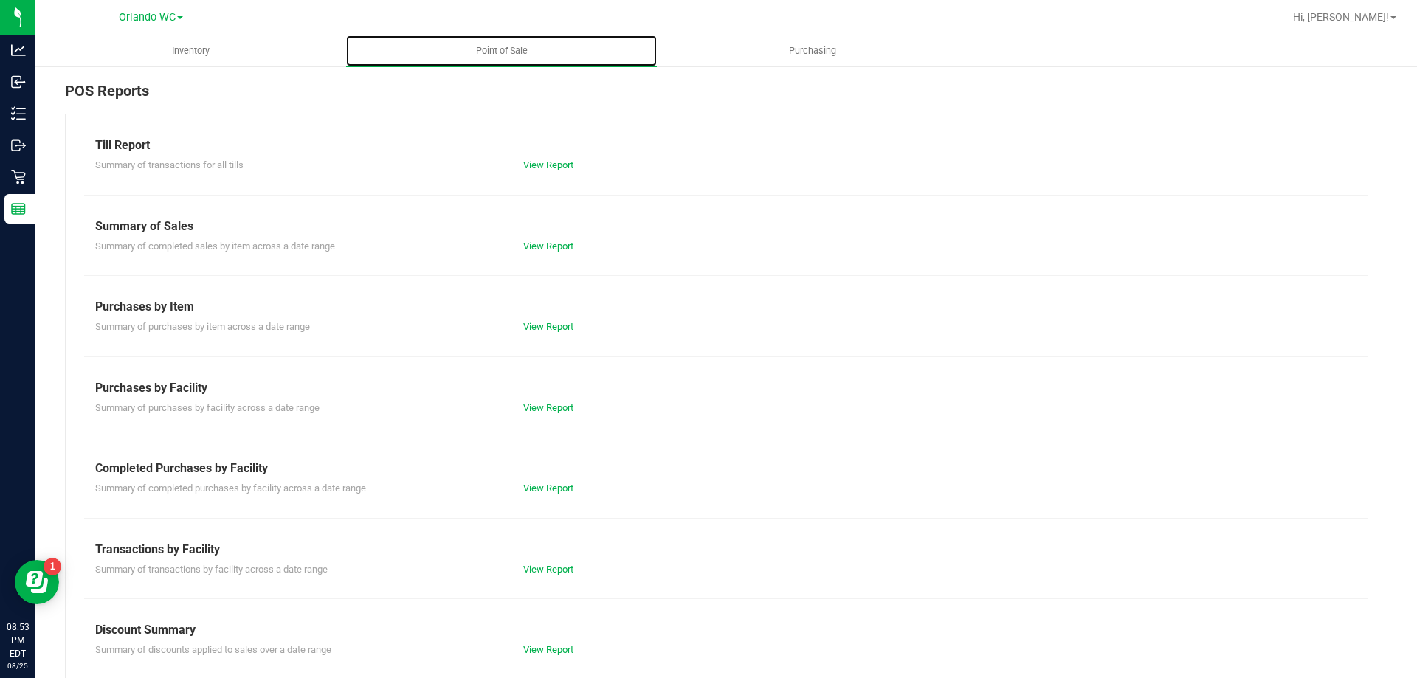
scroll to position [97, 0]
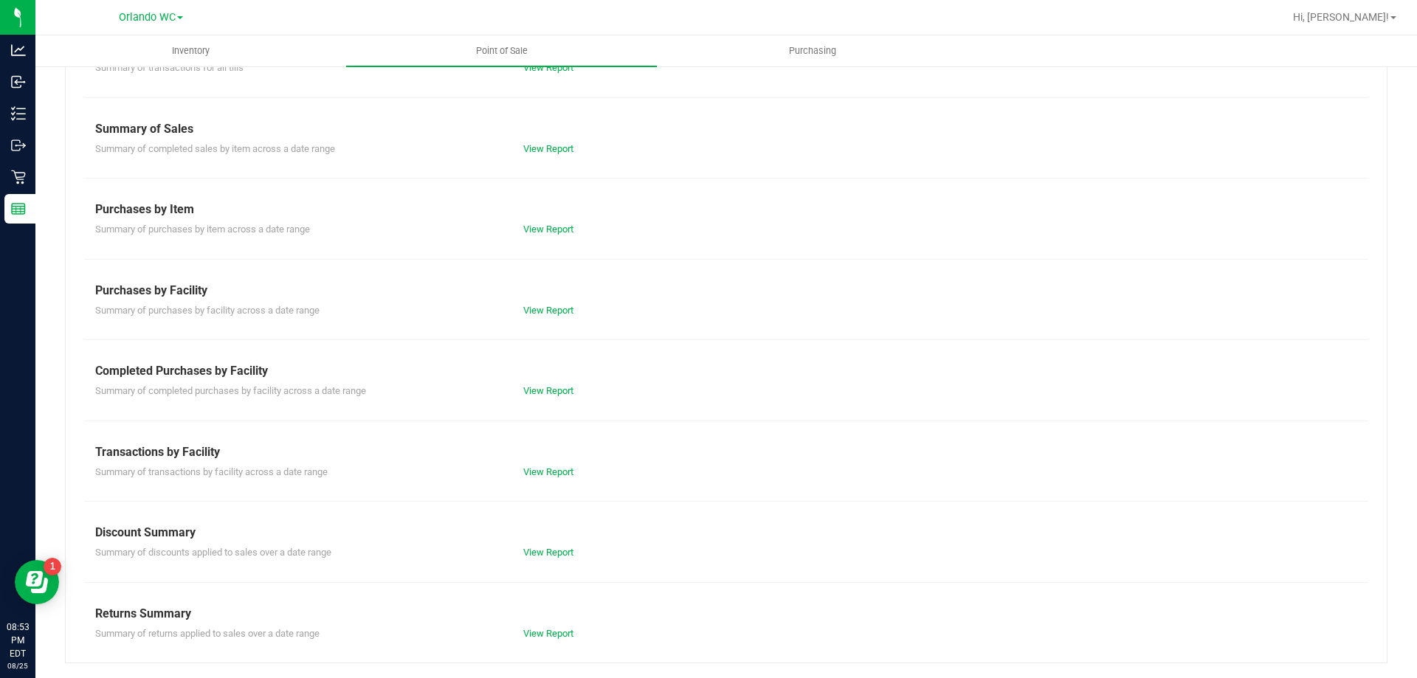
click at [534, 480] on div "Till Report Summary of transactions for all tills View Report Summary of Sales …" at bounding box center [726, 339] width 1322 height 647
click at [534, 477] on div "View Report" at bounding box center [619, 472] width 214 height 15
click at [536, 469] on link "View Report" at bounding box center [548, 471] width 50 height 11
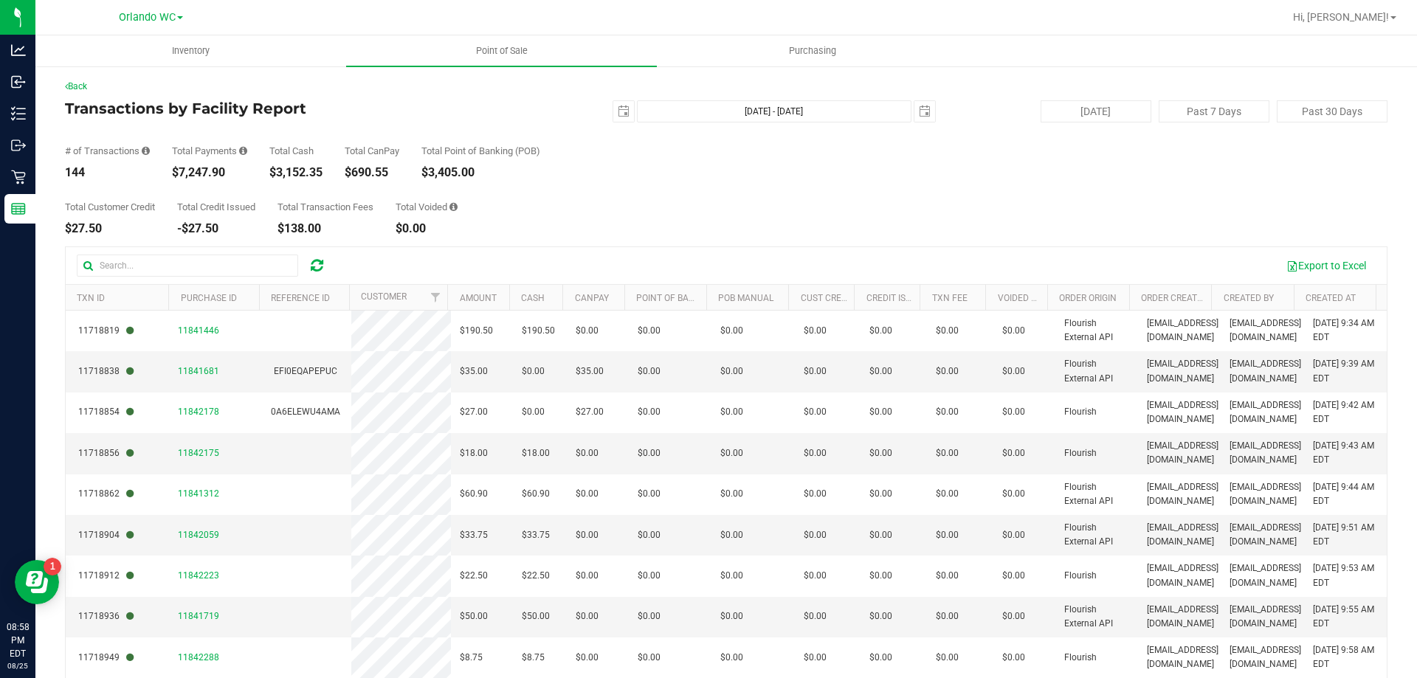
click at [317, 261] on icon at bounding box center [317, 265] width 13 height 15
click at [320, 266] on icon at bounding box center [317, 265] width 13 height 15
click at [308, 262] on div at bounding box center [317, 266] width 23 height 18
click at [320, 269] on icon at bounding box center [317, 265] width 13 height 15
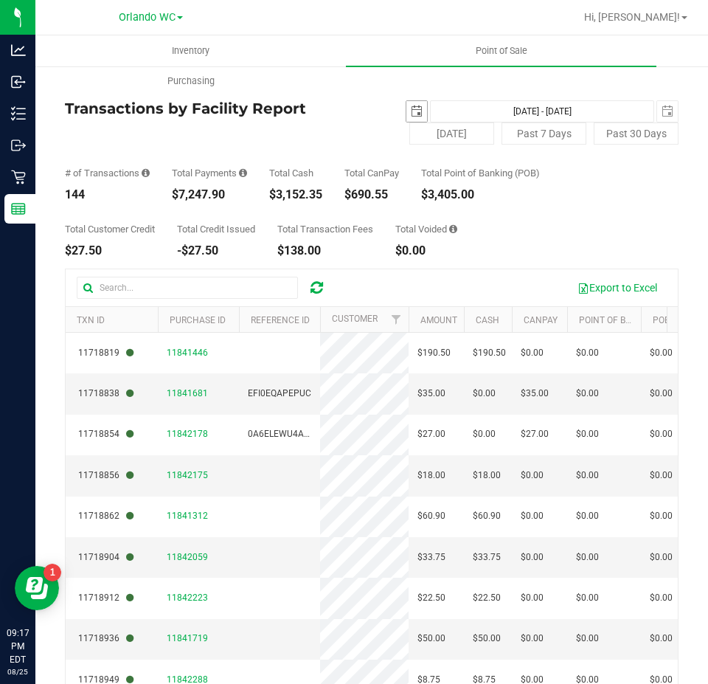
click at [407, 110] on span "select" at bounding box center [417, 111] width 21 height 21
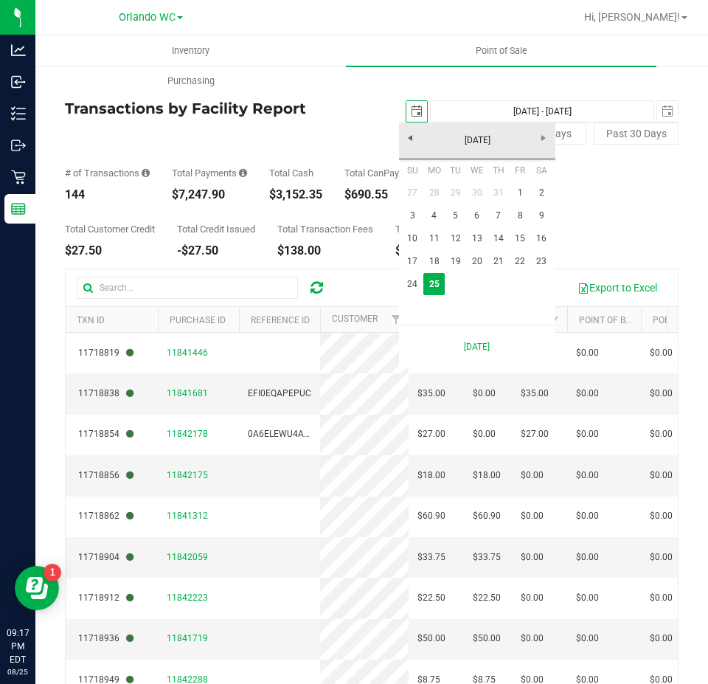
scroll to position [0, 37]
click at [410, 286] on link "24" at bounding box center [412, 284] width 21 height 23
type input "2025-08-24"
type input "Aug 24, 2025 - Aug 25, 2025"
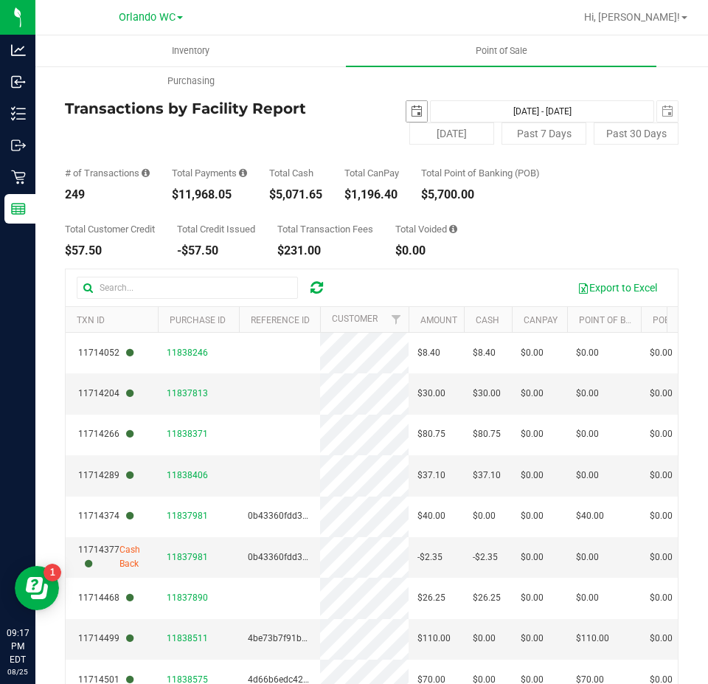
click at [411, 107] on span "select" at bounding box center [417, 112] width 12 height 12
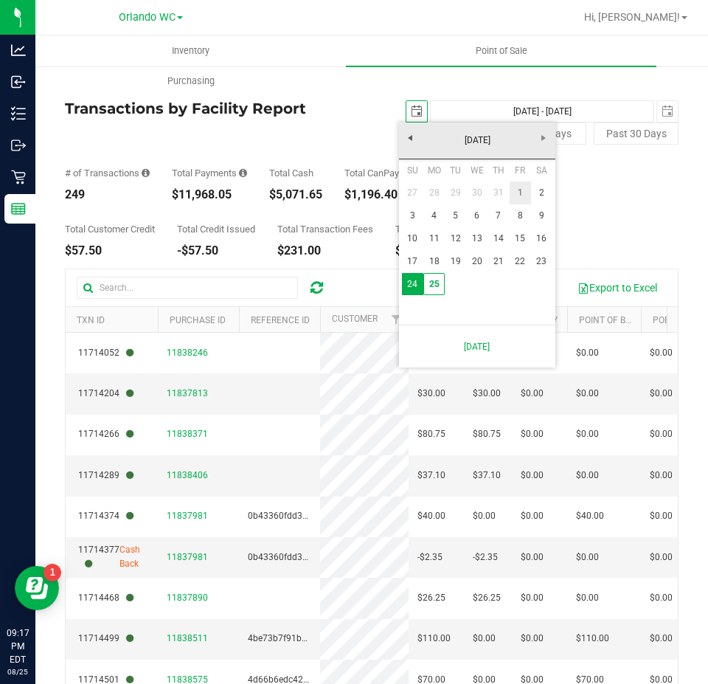
click at [521, 196] on link "1" at bounding box center [520, 193] width 21 height 23
type input "2025-08-01"
type input "Aug 1, 2025 - Aug 25, 2025"
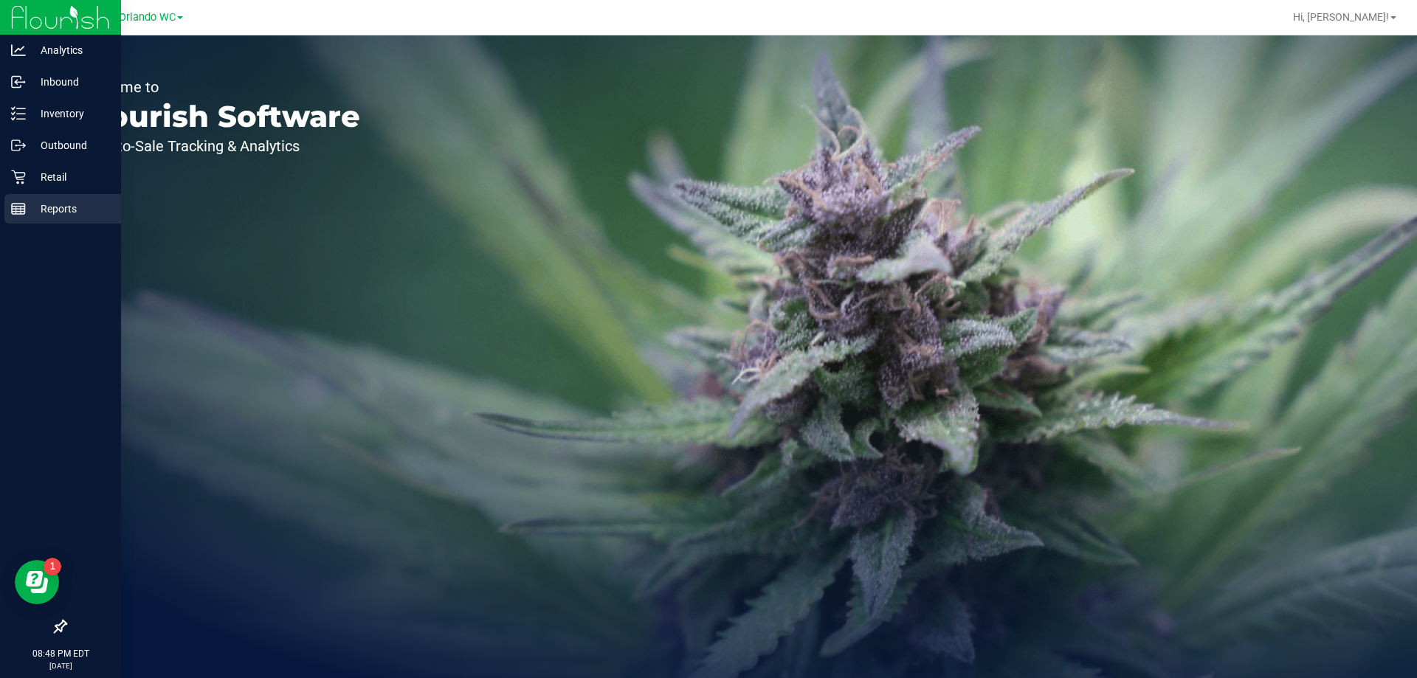
click at [31, 208] on p "Reports" at bounding box center [70, 209] width 89 height 18
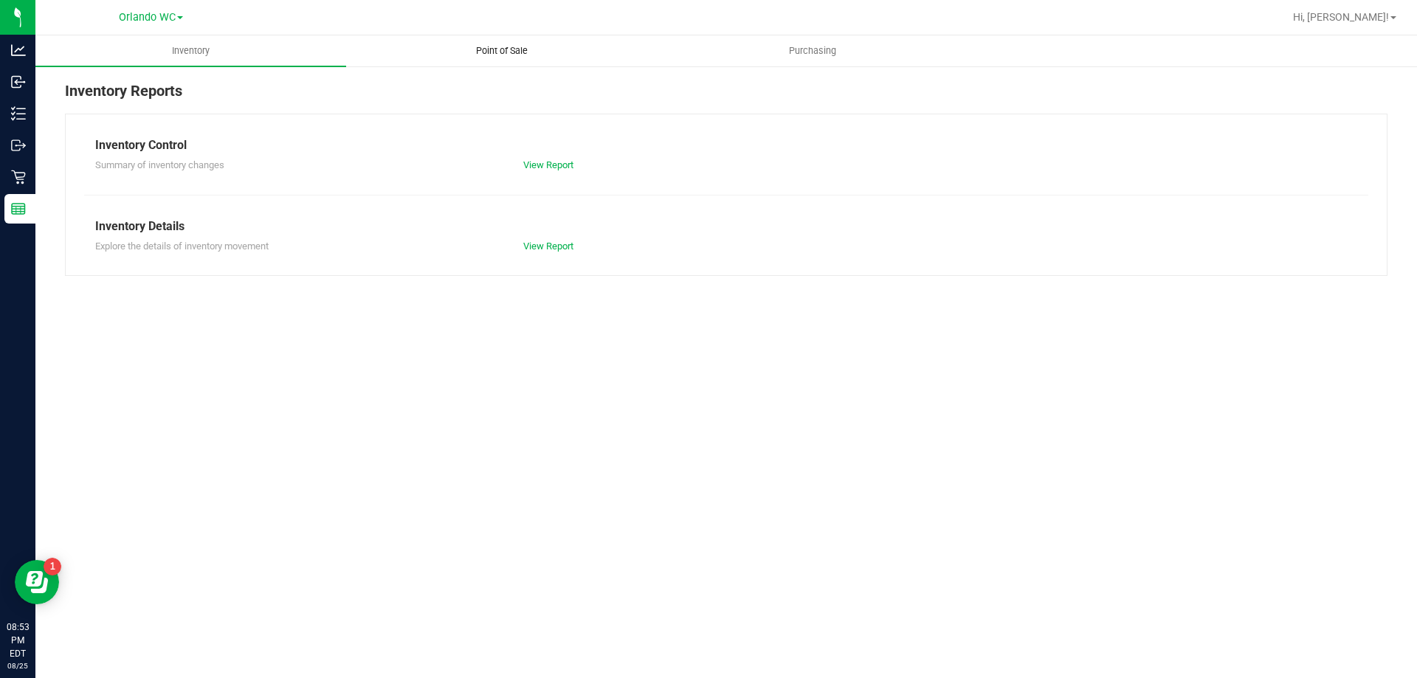
click at [531, 52] on span "Point of Sale" at bounding box center [502, 50] width 92 height 13
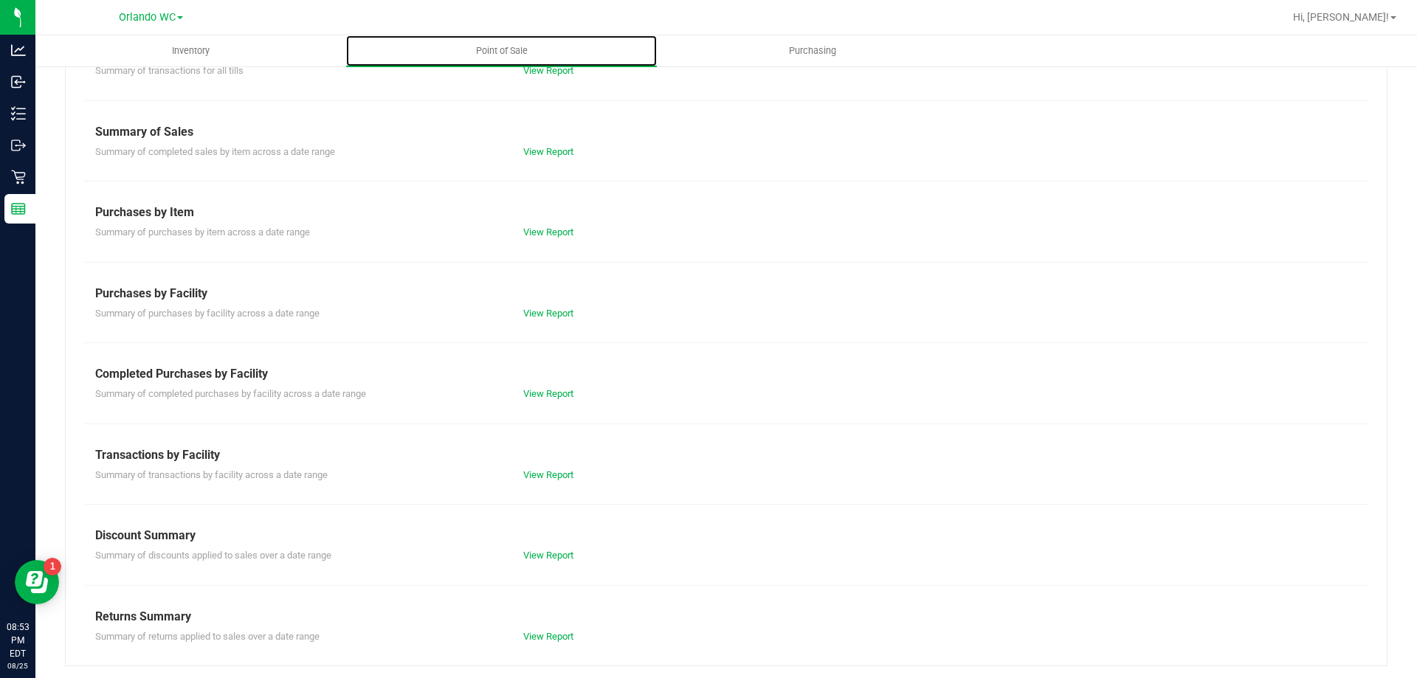
scroll to position [97, 0]
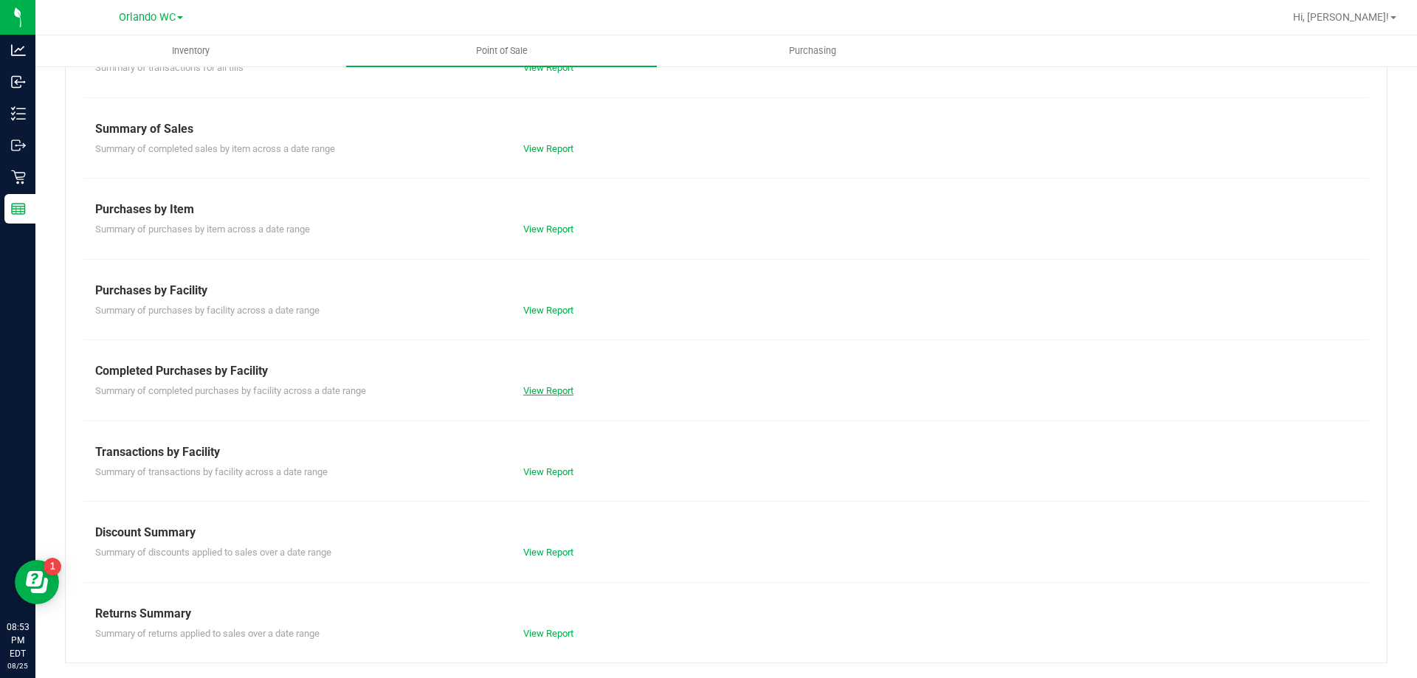
click at [553, 387] on link "View Report" at bounding box center [548, 390] width 50 height 11
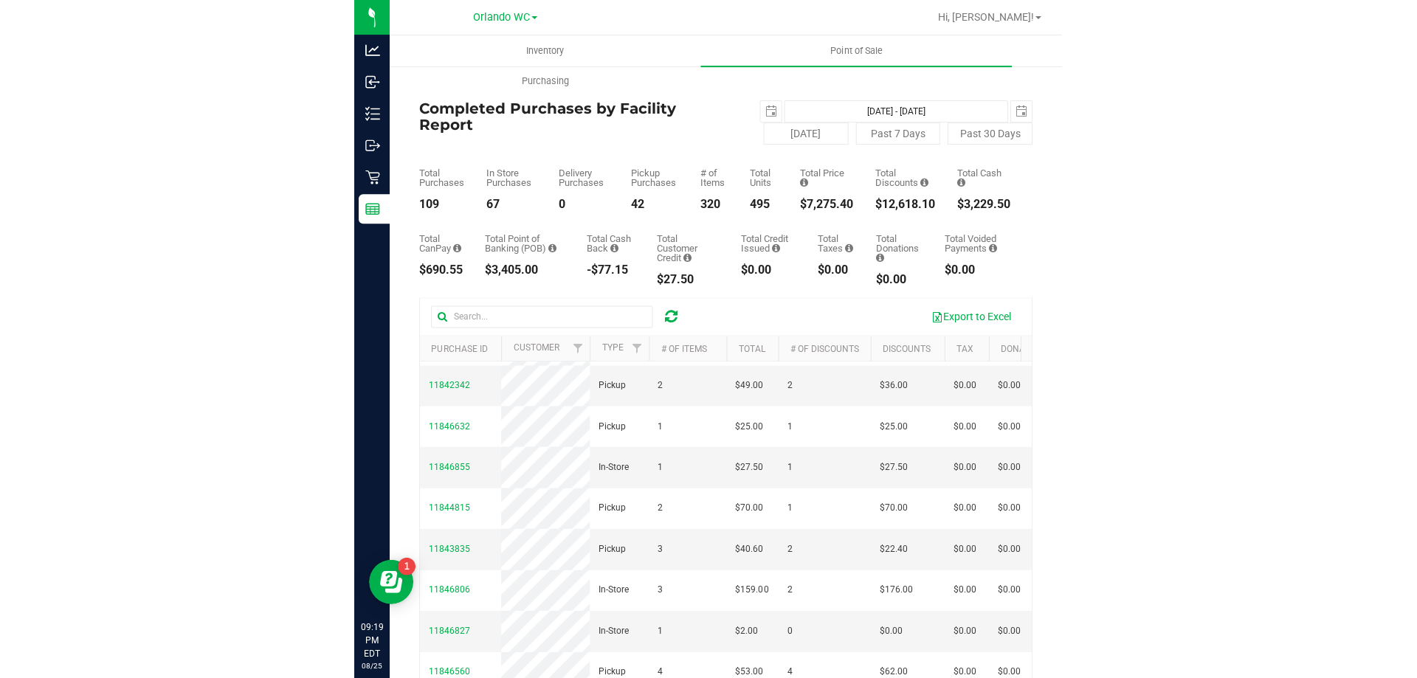
scroll to position [369, 0]
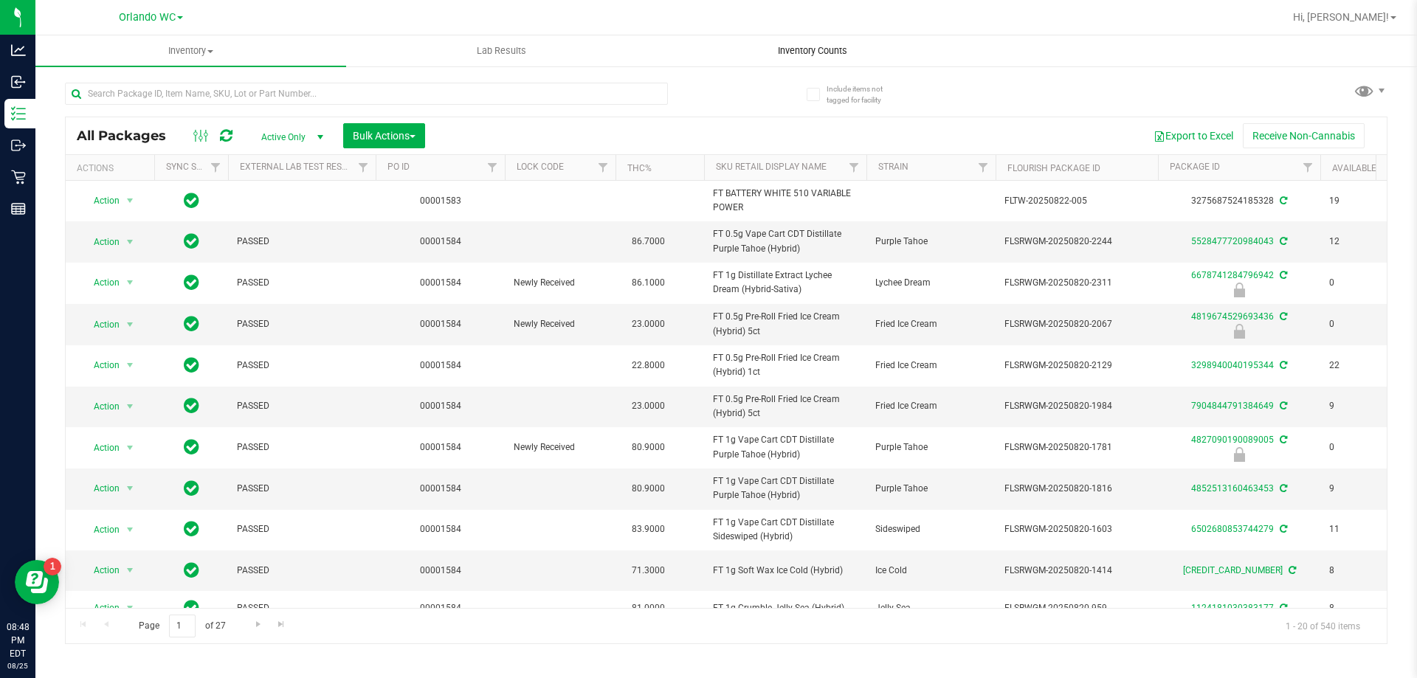
click at [786, 50] on span "Inventory Counts" at bounding box center [812, 50] width 109 height 13
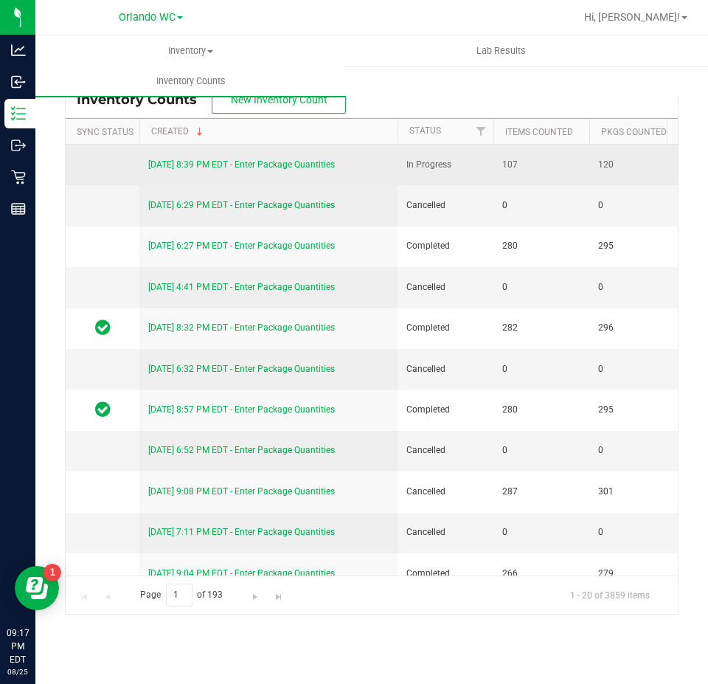
click at [207, 169] on link "[DATE] 8:39 PM EDT - Enter Package Quantities" at bounding box center [241, 164] width 187 height 10
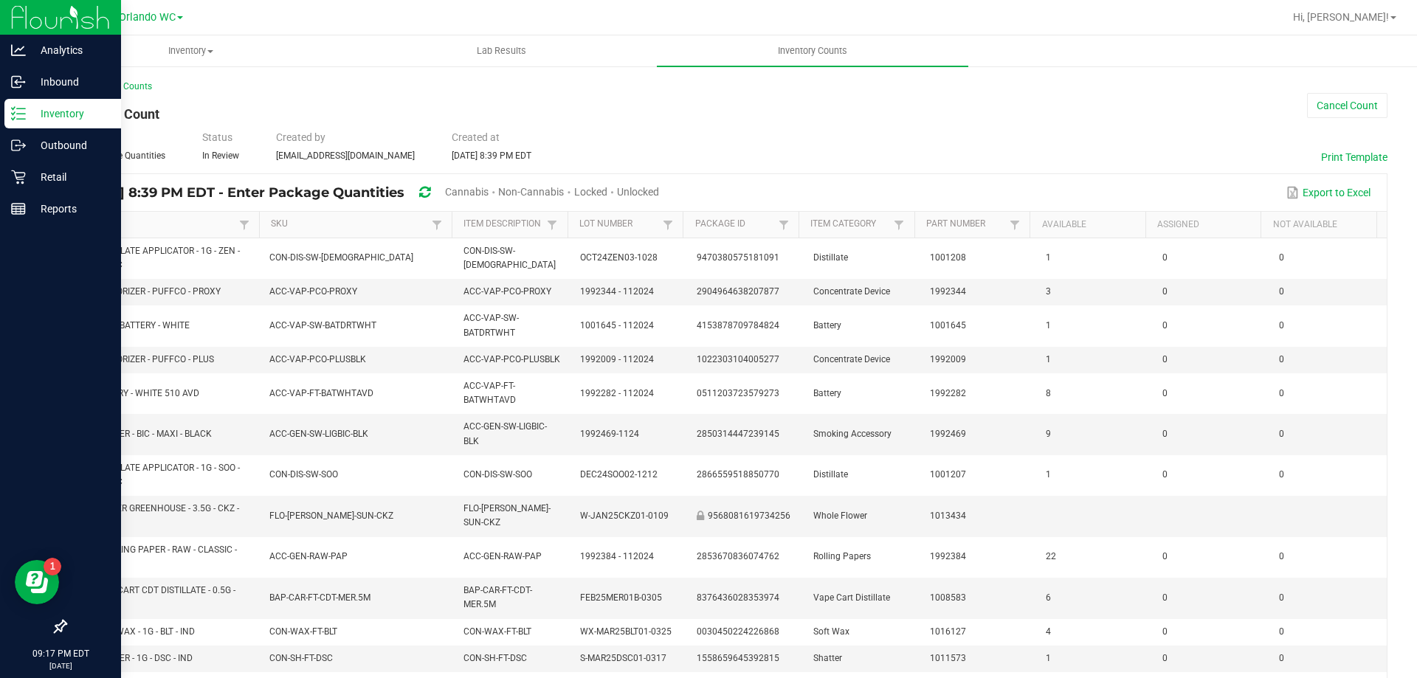
click at [53, 114] on p "Inventory" at bounding box center [70, 114] width 89 height 18
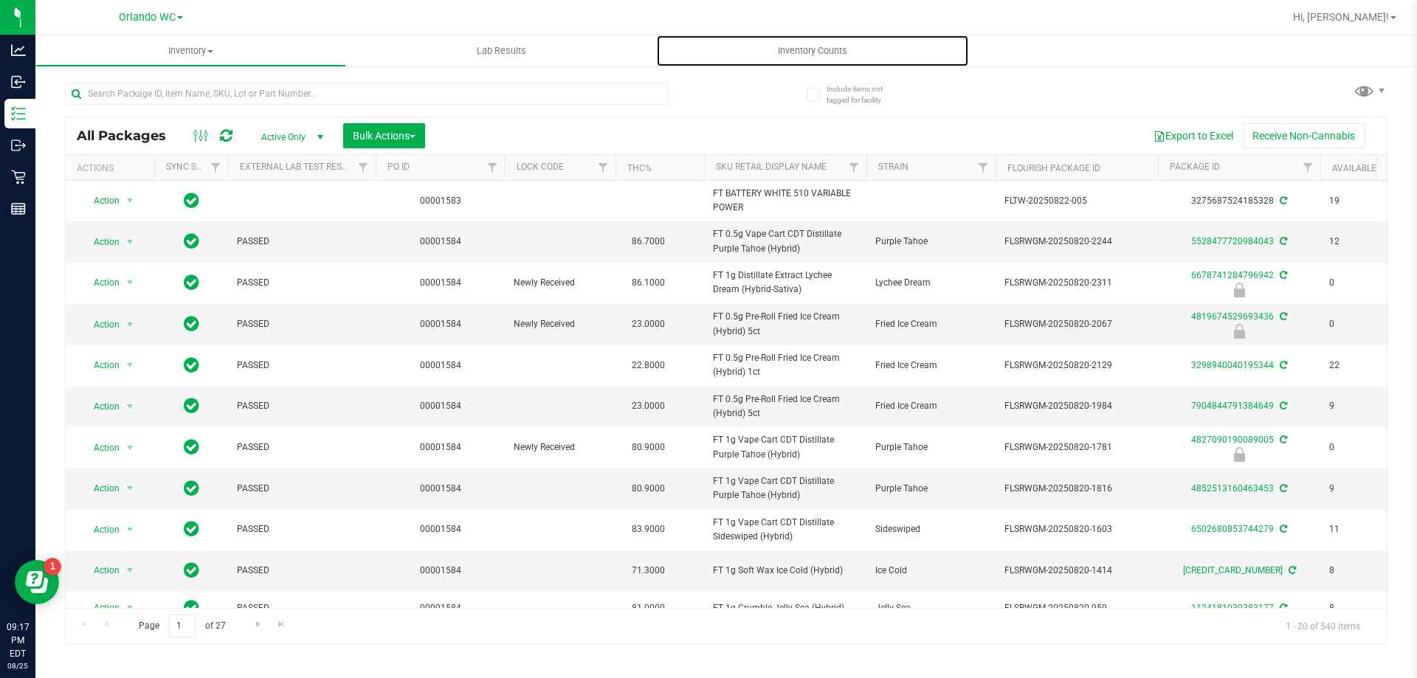
click at [774, 55] on span "Inventory Counts" at bounding box center [812, 50] width 109 height 13
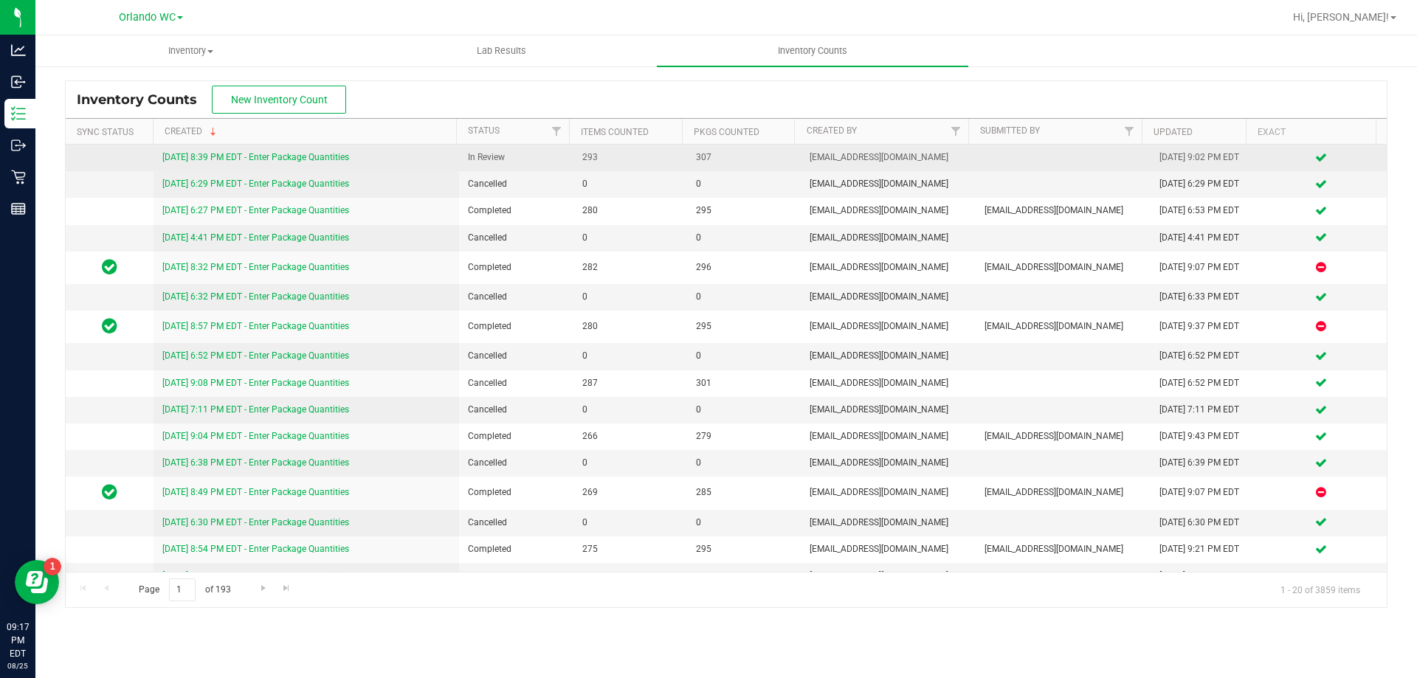
click at [316, 158] on link "[DATE] 8:39 PM EDT - Enter Package Quantities" at bounding box center [255, 157] width 187 height 10
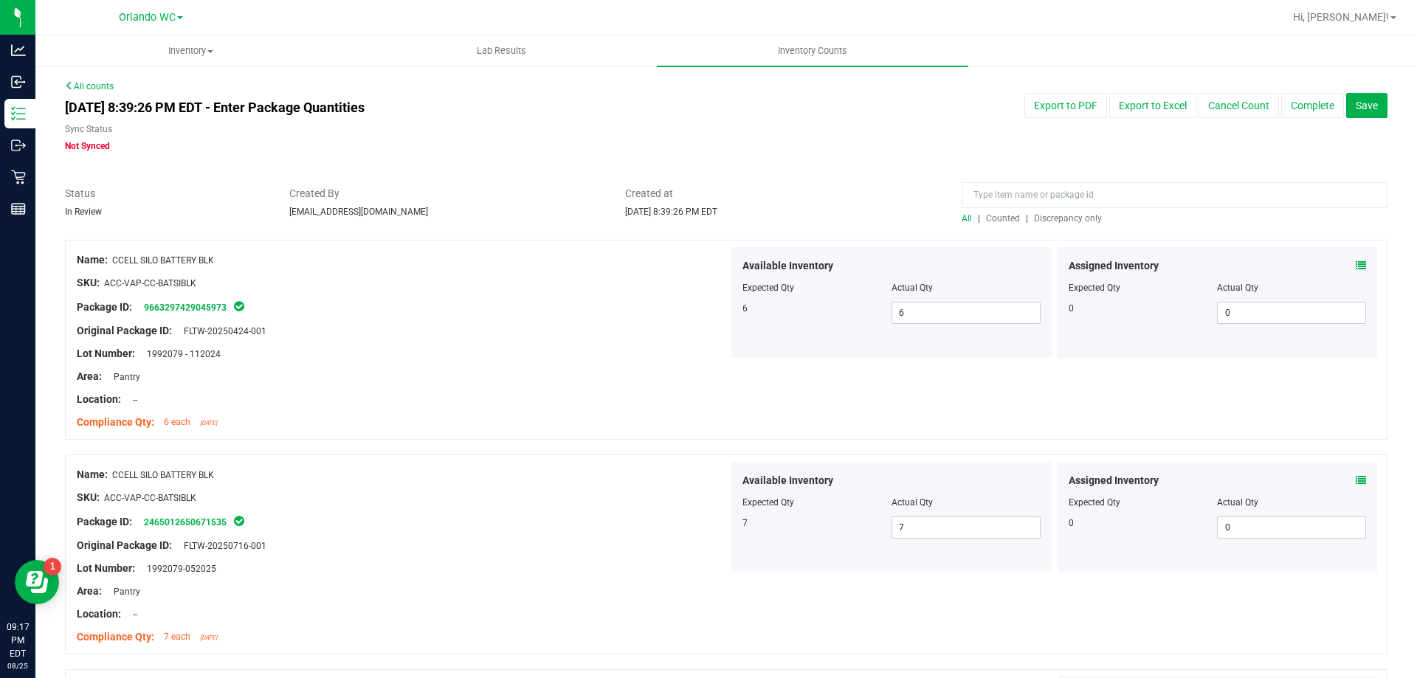
click at [1059, 224] on div "All | Counted | Discrepancy only" at bounding box center [1175, 218] width 426 height 13
click at [1059, 219] on span "Discrepancy only" at bounding box center [1068, 218] width 68 height 10
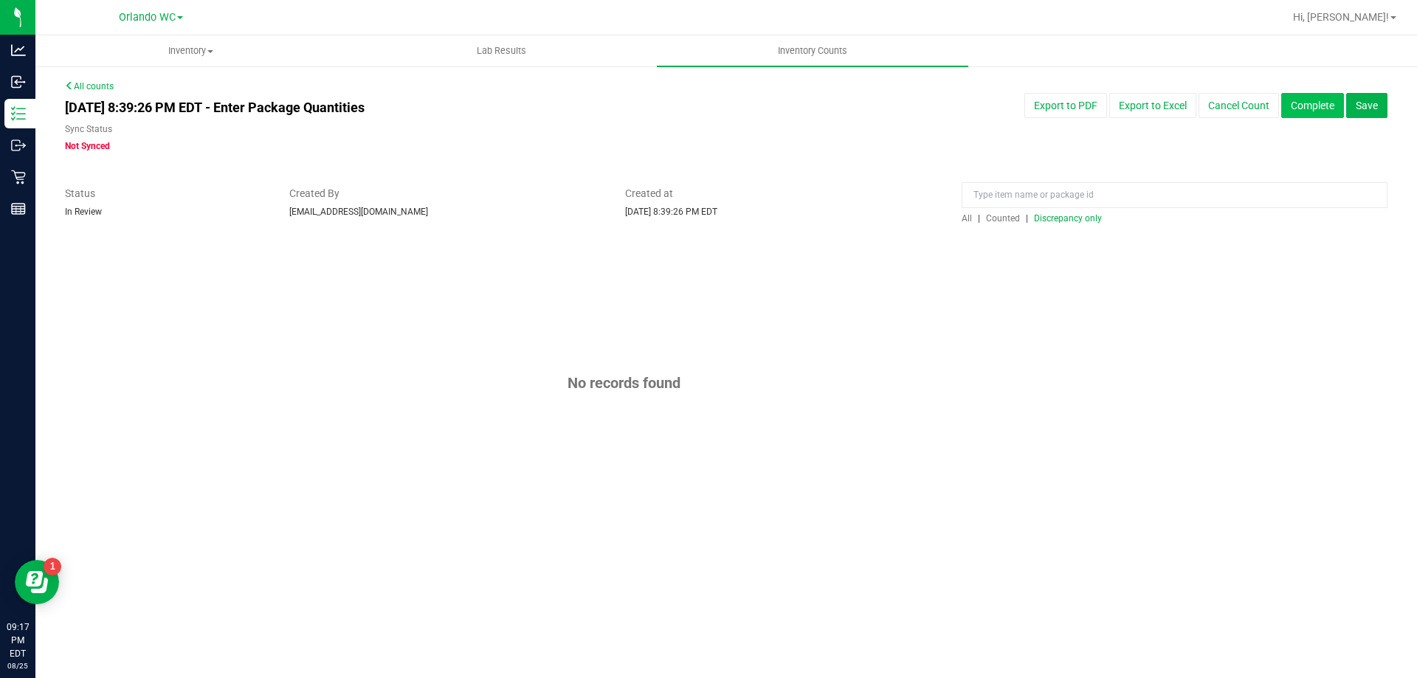
click at [1302, 103] on button "Complete" at bounding box center [1312, 105] width 63 height 25
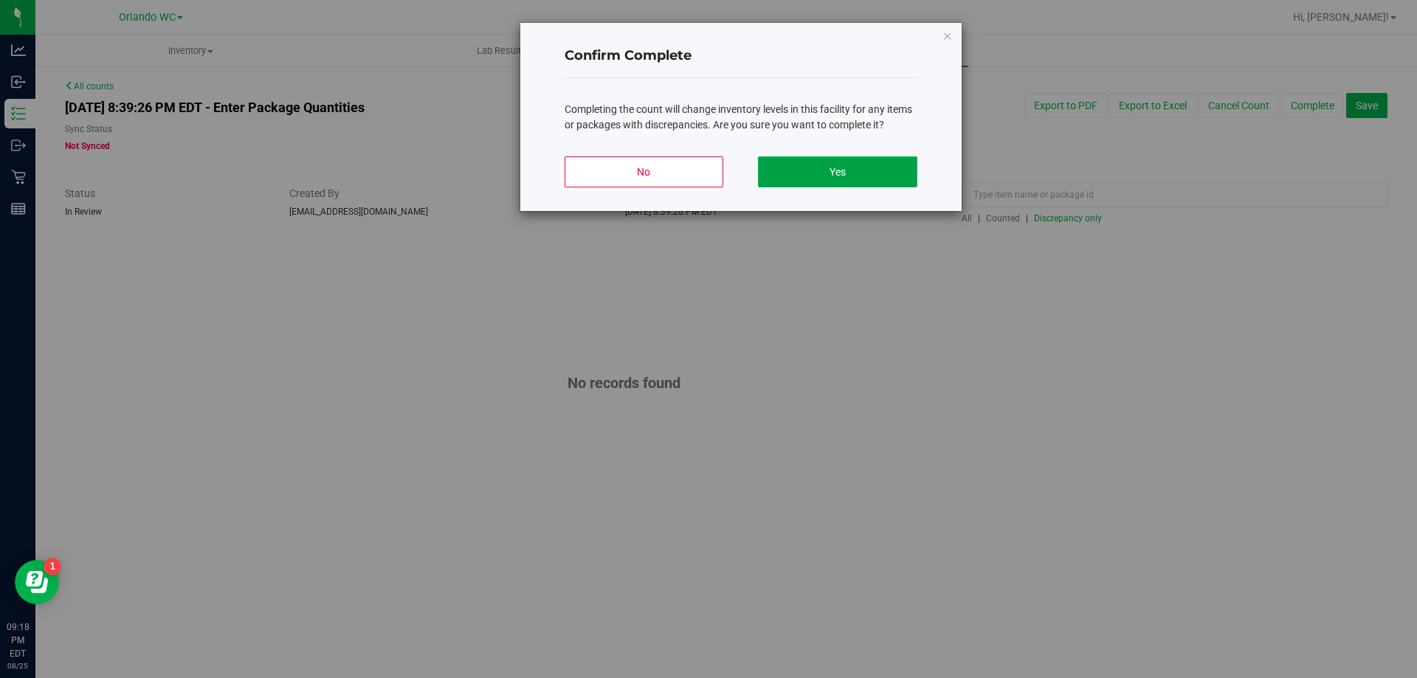
click at [863, 169] on button "Yes" at bounding box center [837, 171] width 159 height 31
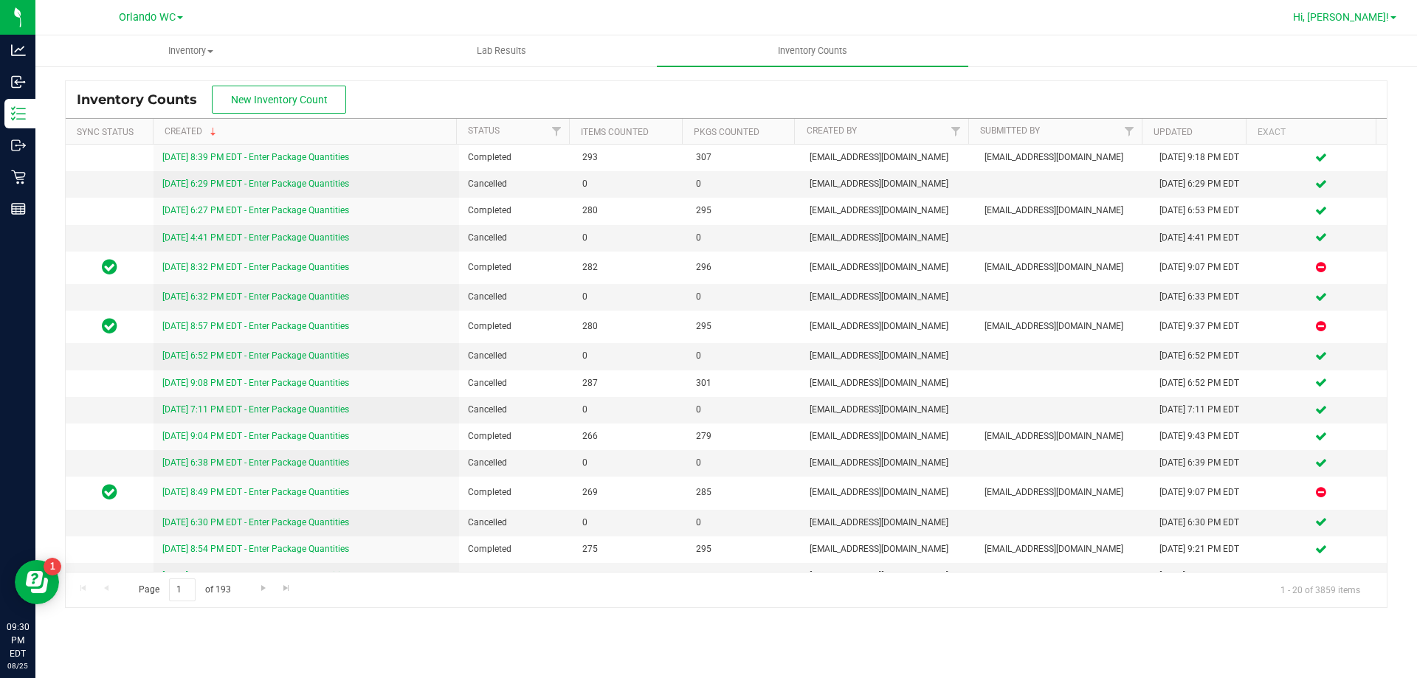
click at [1361, 12] on span "Hi, Malcolm!" at bounding box center [1341, 17] width 96 height 12
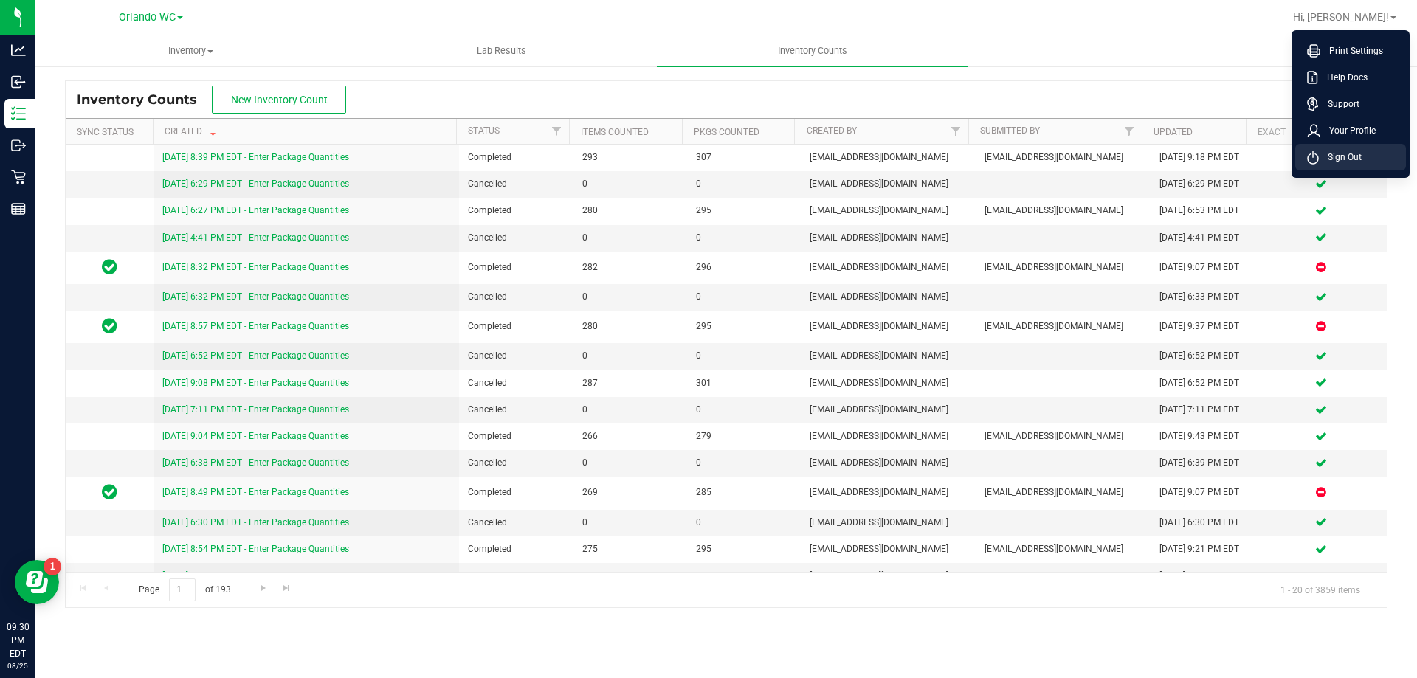
click at [1346, 169] on li "Sign Out" at bounding box center [1350, 157] width 111 height 27
